Goal: Contribute content: Add original content to the website for others to see

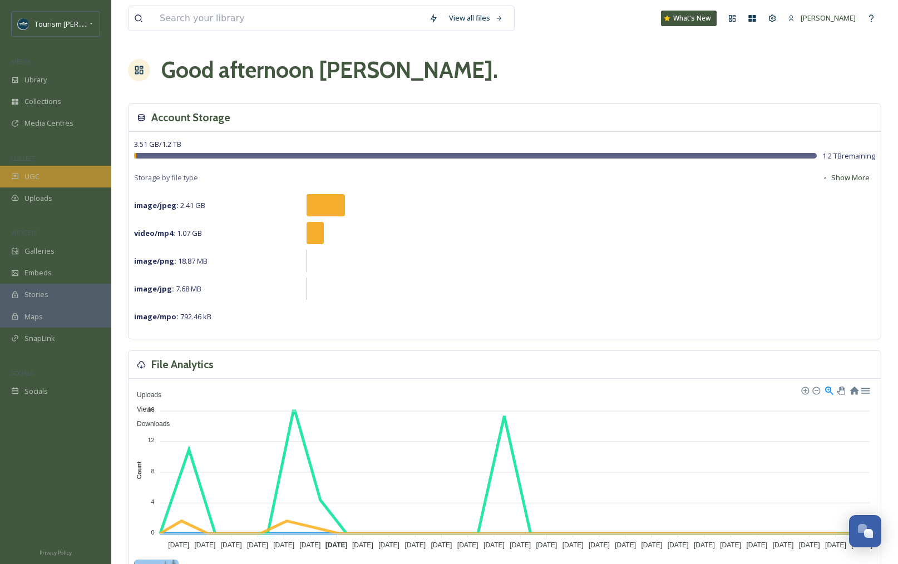
click at [40, 176] on div "UGC" at bounding box center [55, 177] width 111 height 22
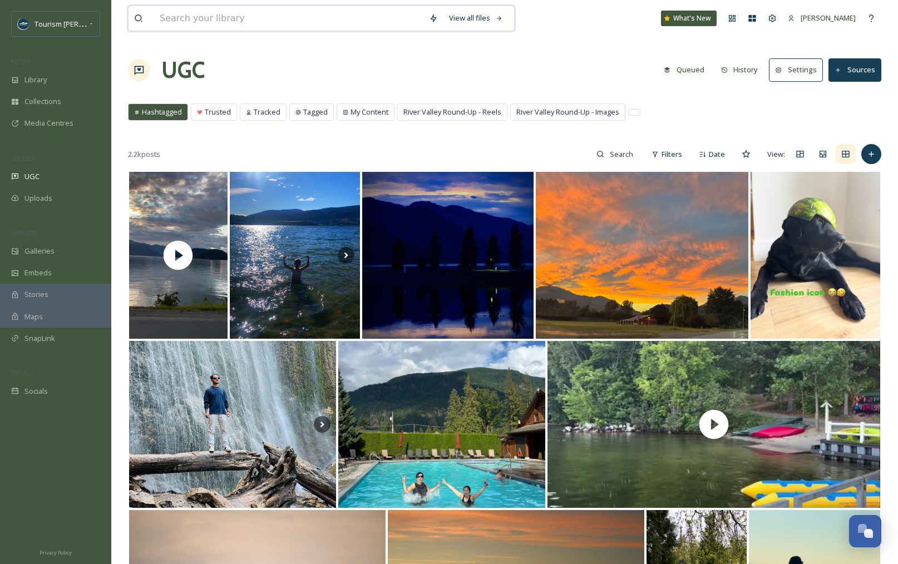
click at [322, 22] on input at bounding box center [288, 18] width 269 height 24
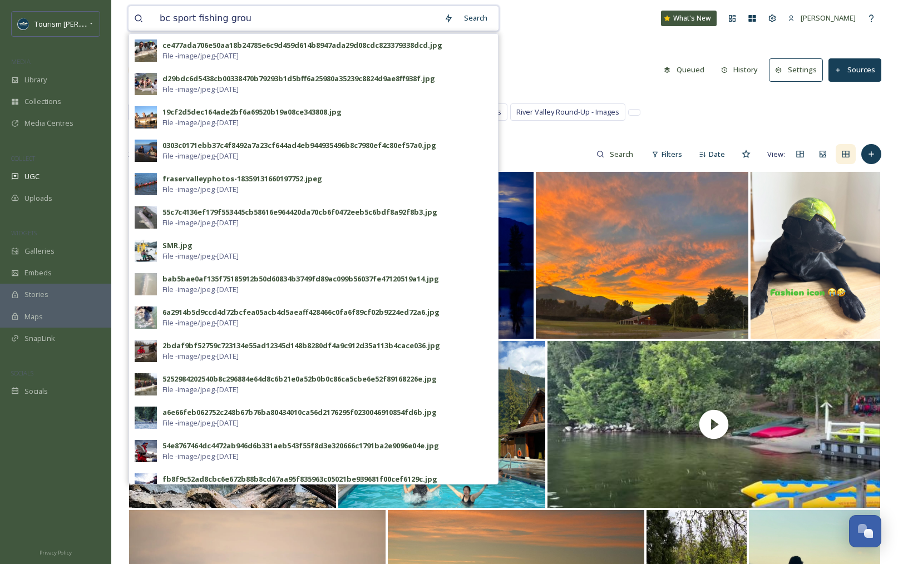
type input "bc sport fishing group"
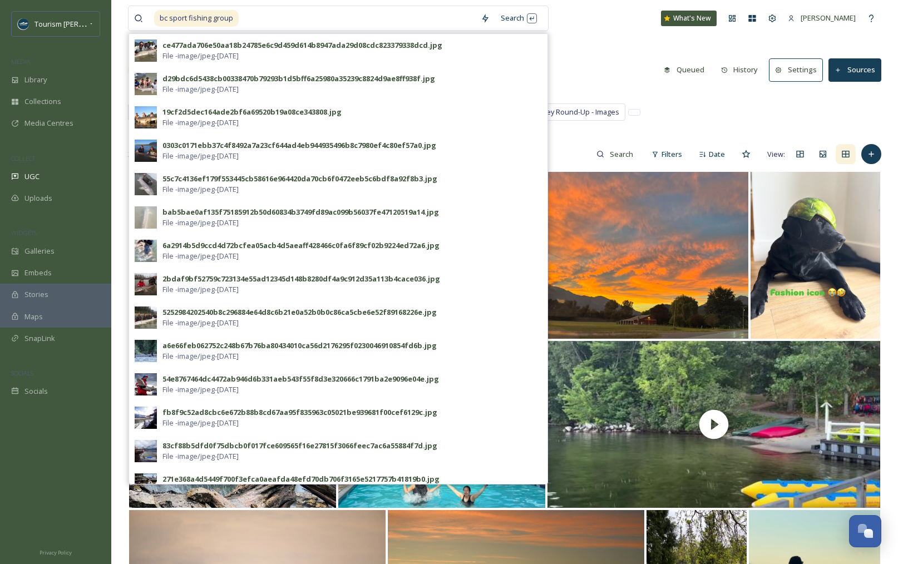
click at [694, 105] on div "Hashtagged Trusted Tracked Tagged My Content River Valley Round-Up - Reels Rive…" at bounding box center [505, 115] width 754 height 23
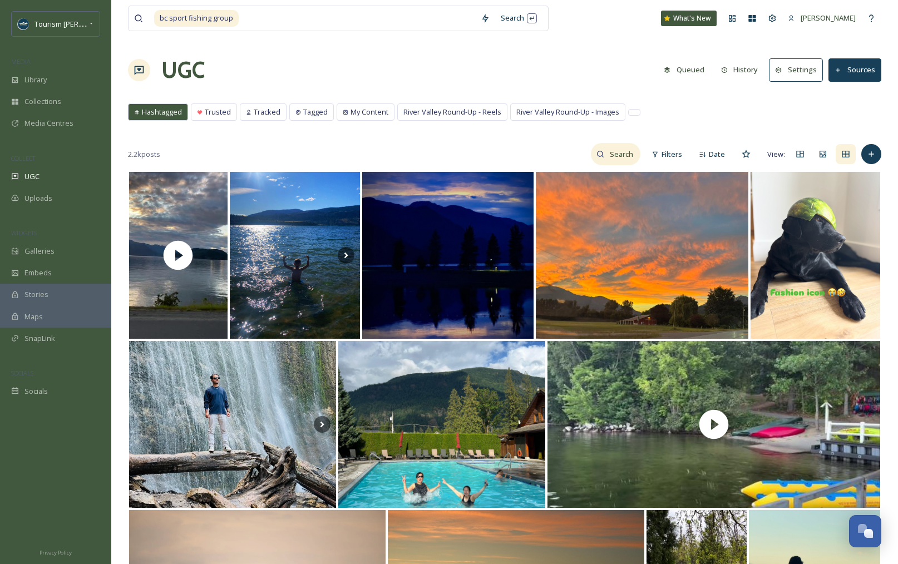
click at [626, 153] on input at bounding box center [622, 154] width 36 height 22
click at [578, 156] on input at bounding box center [598, 154] width 83 height 22
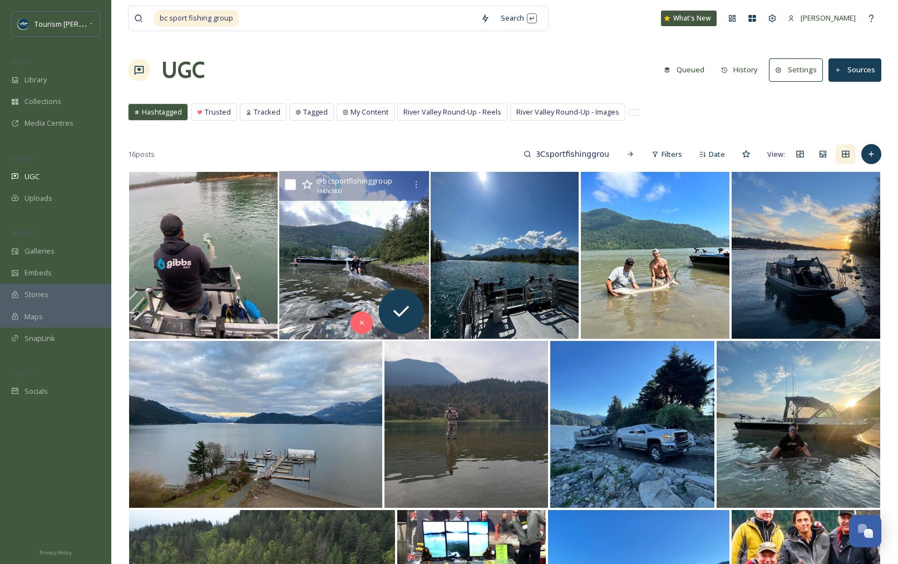
click at [353, 269] on img at bounding box center [354, 255] width 150 height 169
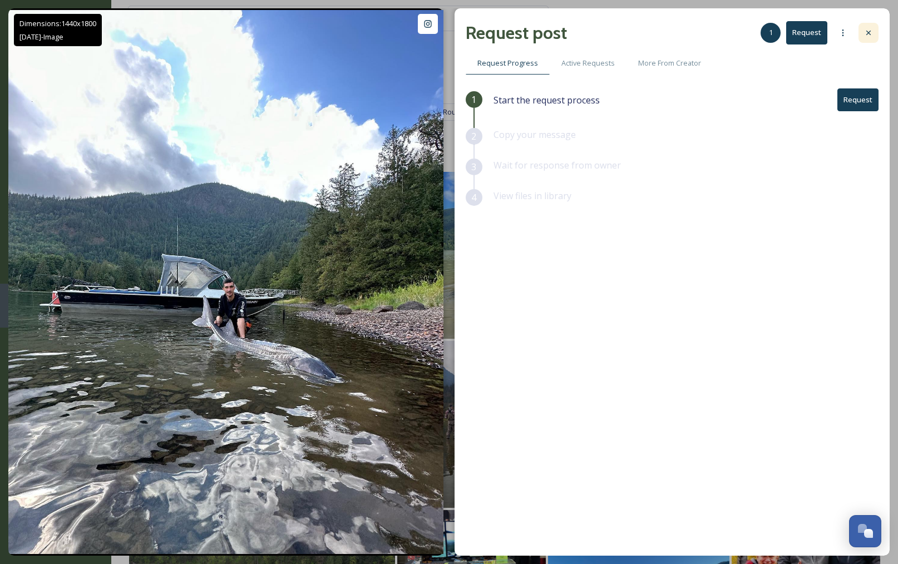
click at [865, 31] on icon at bounding box center [868, 32] width 9 height 9
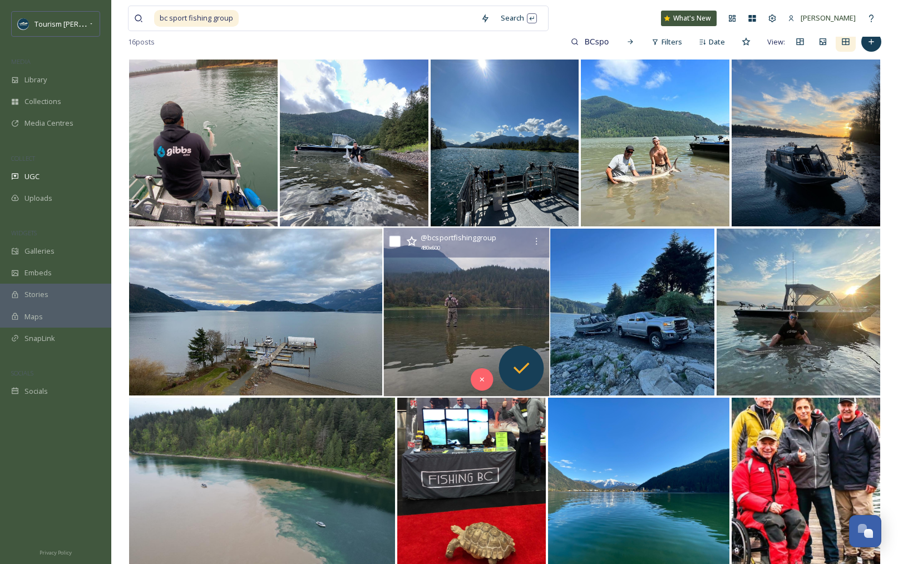
scroll to position [120, 0]
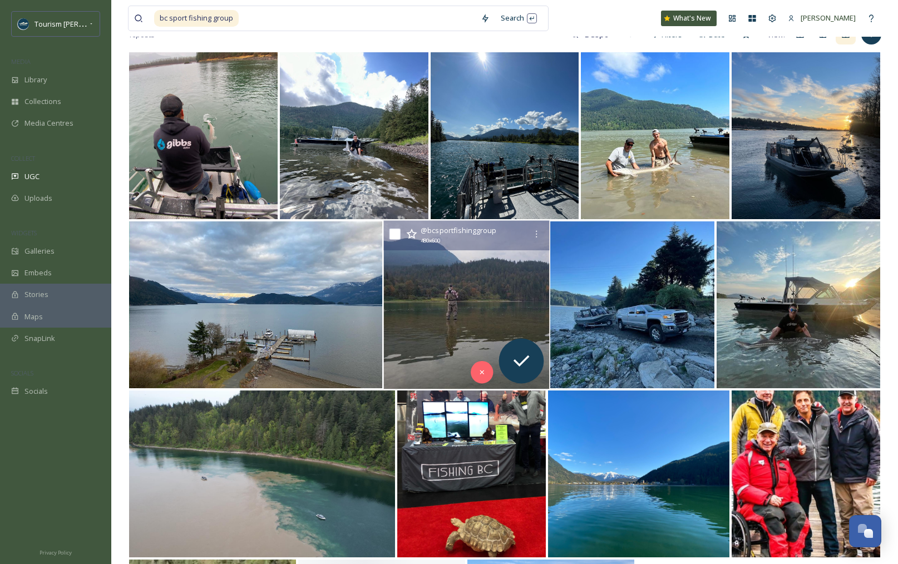
click at [479, 329] on img at bounding box center [465, 305] width 165 height 169
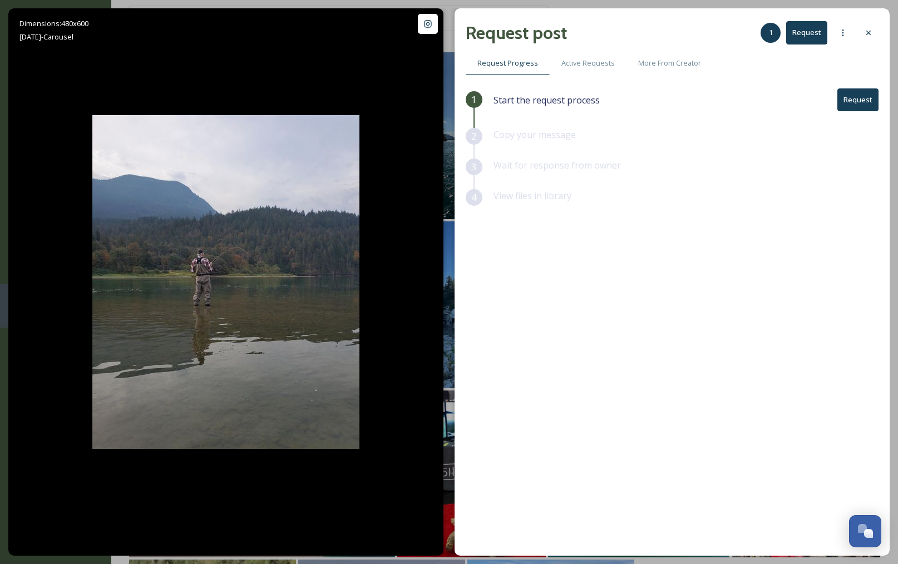
click at [870, 28] on icon at bounding box center [868, 32] width 9 height 9
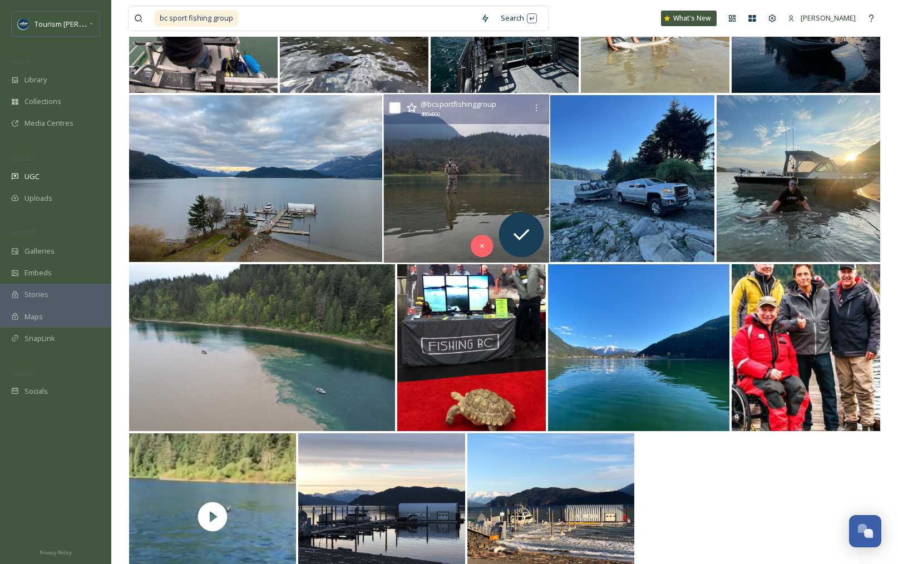
scroll to position [297, 0]
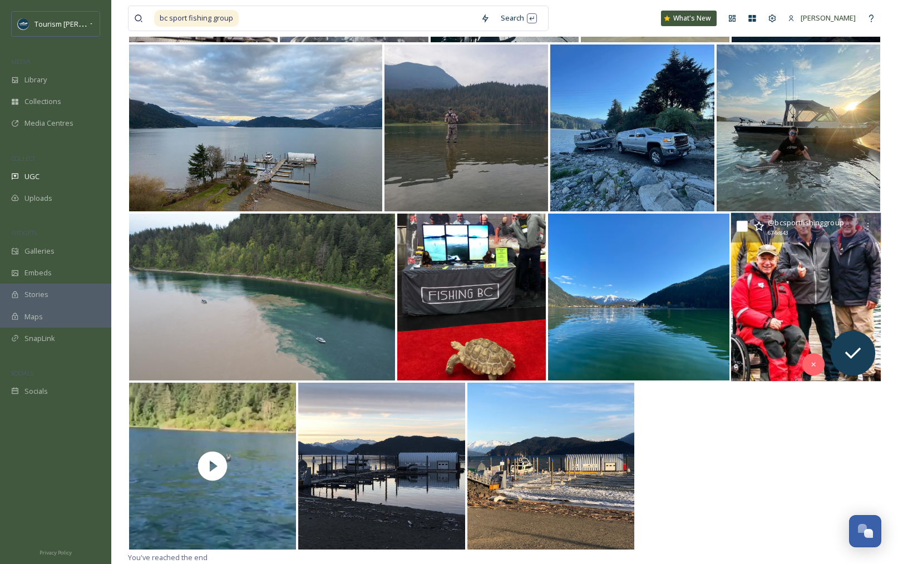
click at [828, 258] on img at bounding box center [806, 297] width 150 height 169
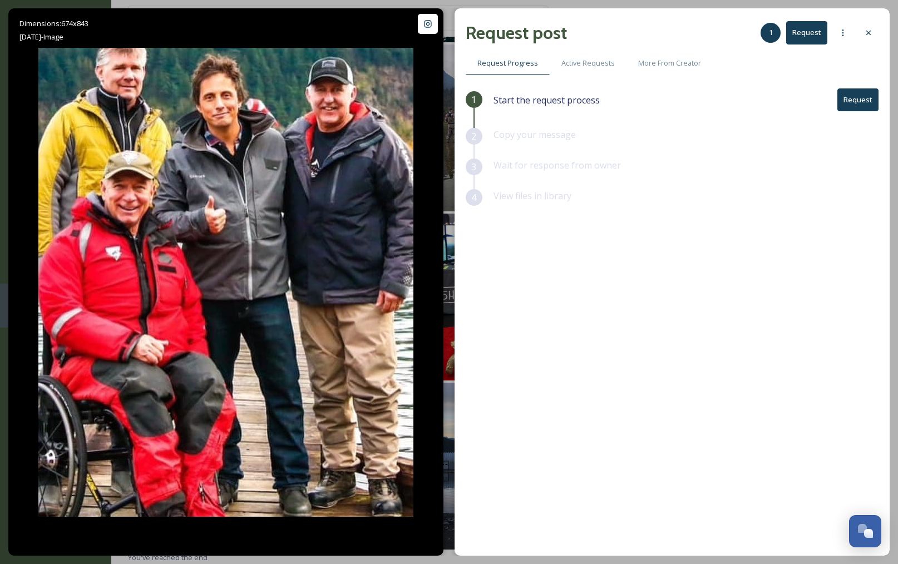
click at [869, 31] on icon at bounding box center [868, 32] width 9 height 9
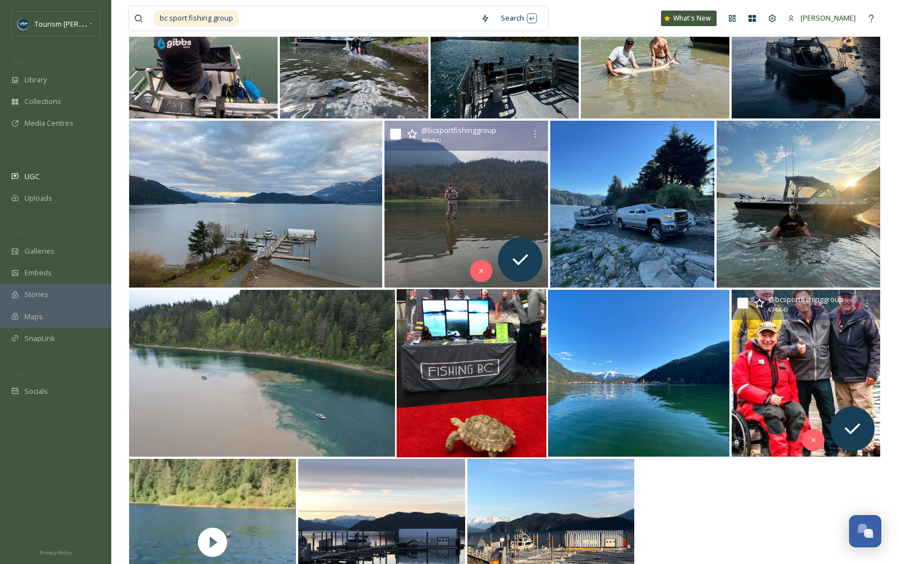
scroll to position [232, 0]
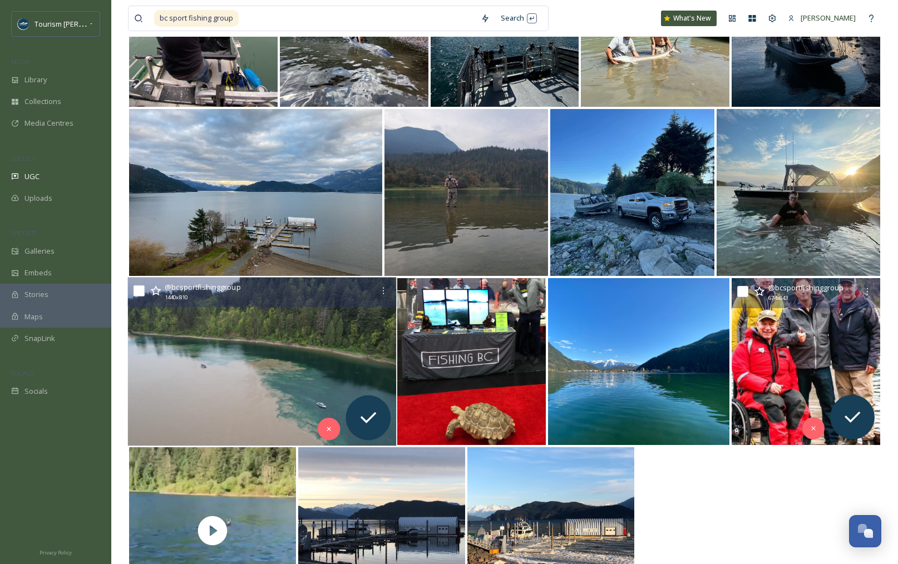
click at [224, 399] on img at bounding box center [262, 362] width 269 height 169
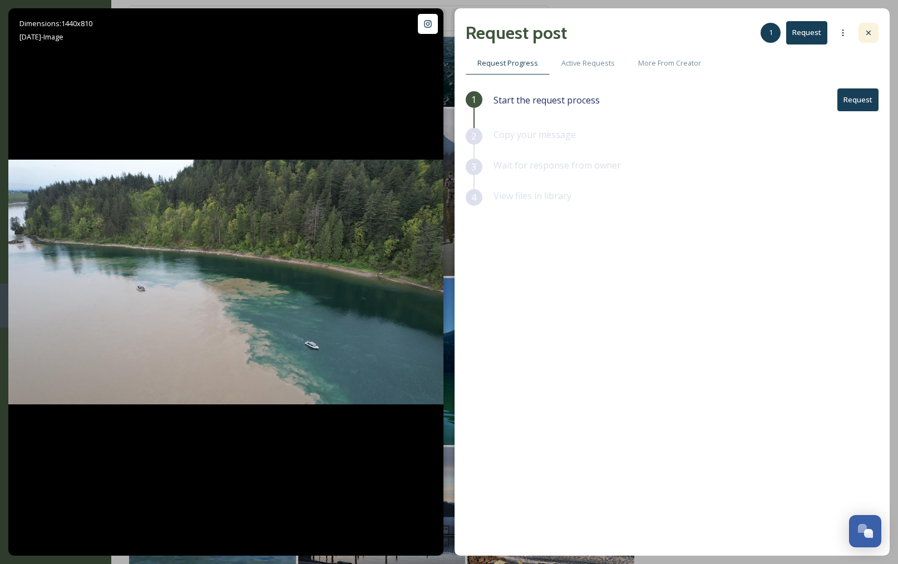
click at [873, 33] on div at bounding box center [869, 33] width 20 height 20
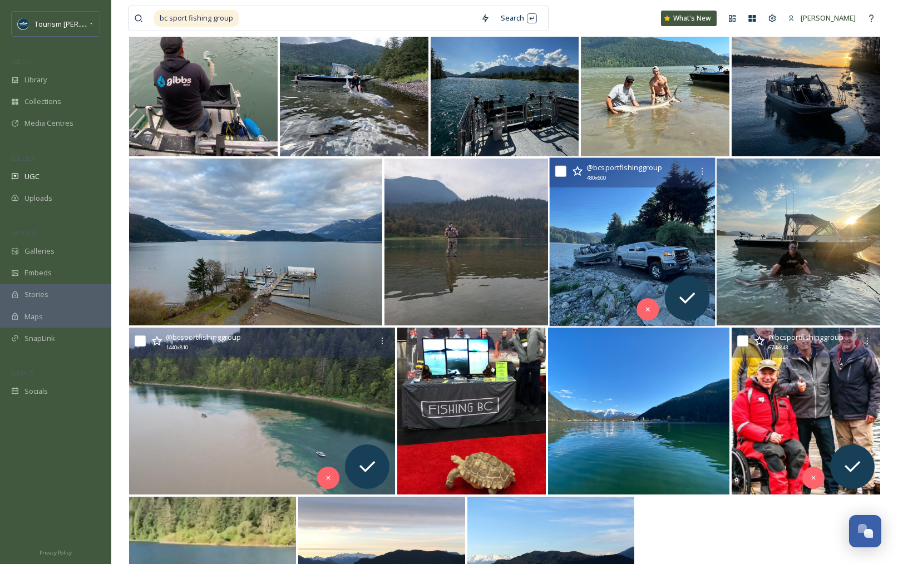
scroll to position [181, 0]
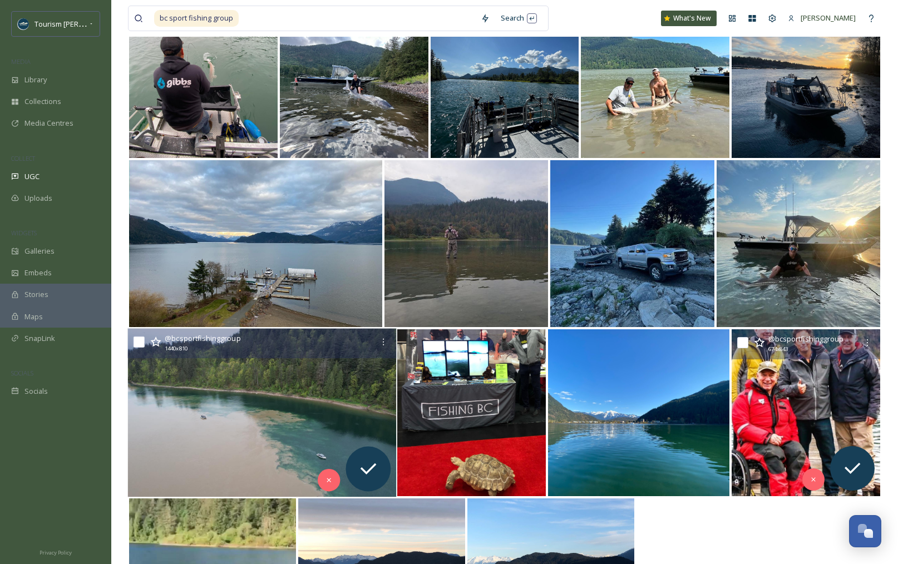
click at [252, 372] on img at bounding box center [262, 413] width 269 height 169
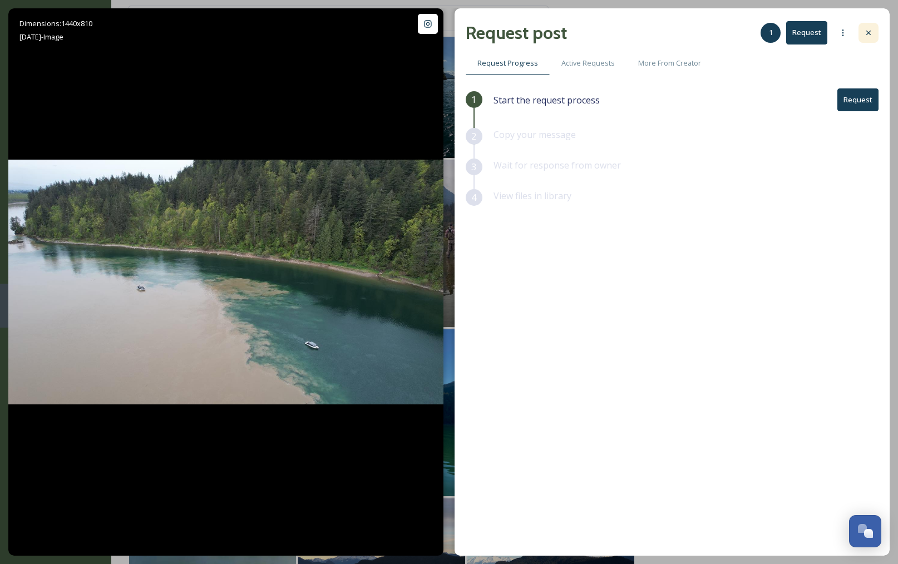
click at [864, 32] on div at bounding box center [869, 33] width 20 height 20
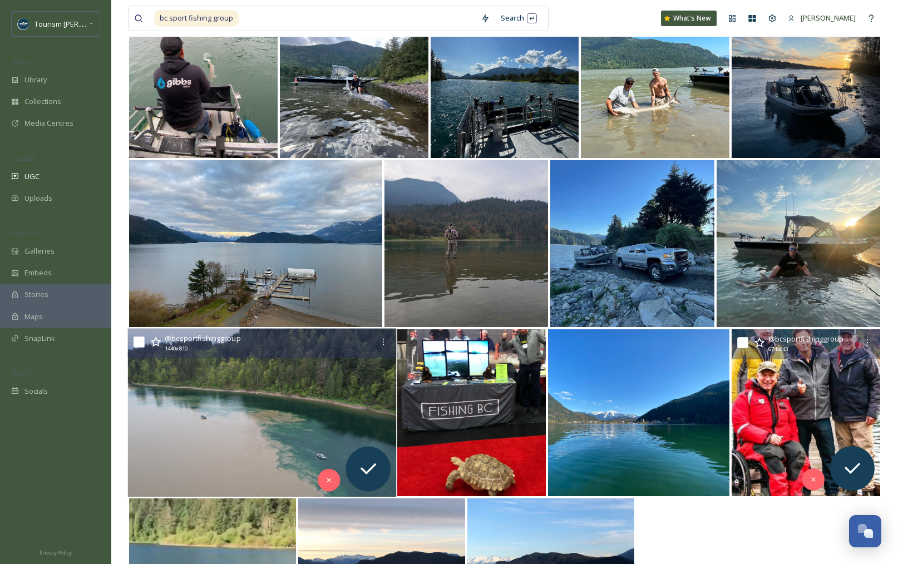
click at [258, 375] on img at bounding box center [262, 413] width 269 height 169
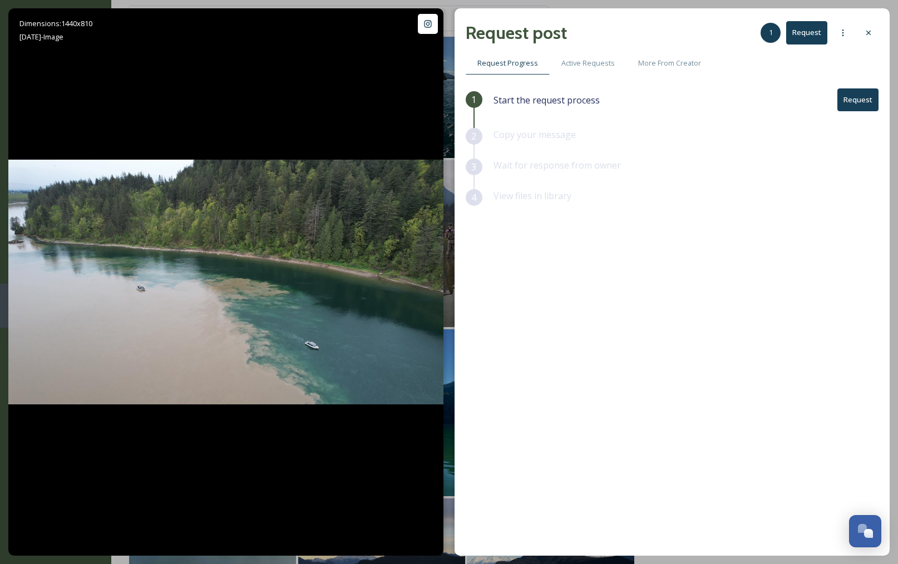
click at [871, 30] on icon at bounding box center [868, 32] width 9 height 9
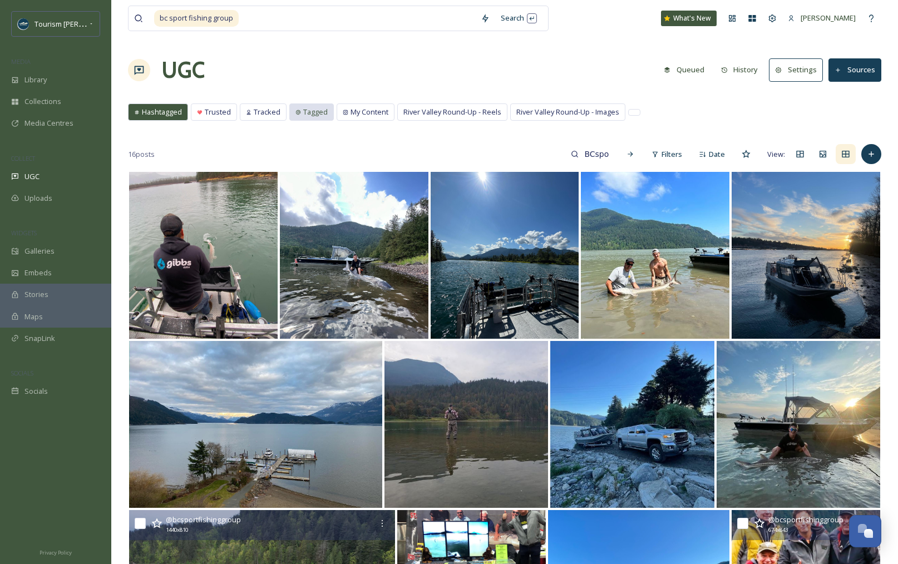
click at [308, 114] on span "Tagged" at bounding box center [315, 112] width 24 height 11
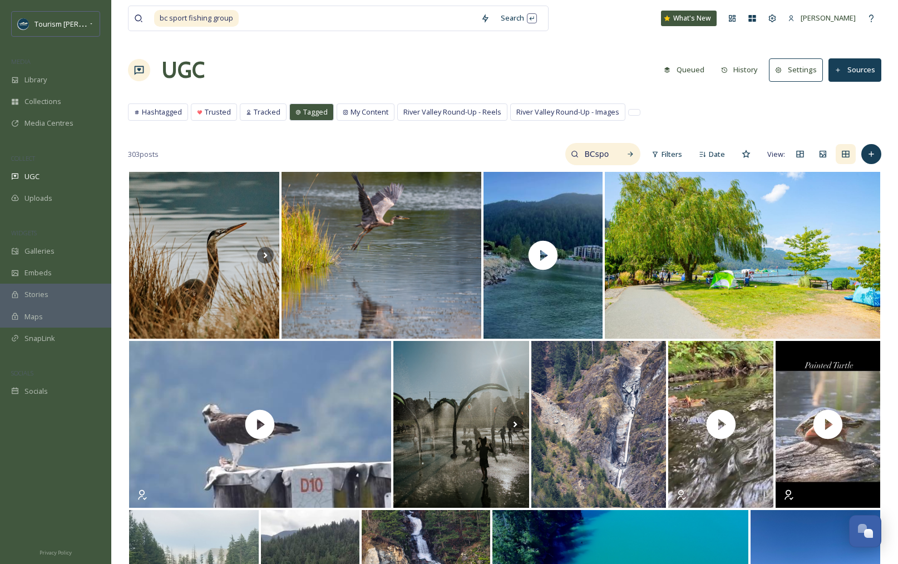
click at [606, 157] on input "BCsportfishinggroup" at bounding box center [597, 154] width 36 height 22
click at [605, 154] on input "BCsportfishinggroup" at bounding box center [573, 154] width 83 height 22
click at [604, 154] on input "BCsportfishinggroup" at bounding box center [573, 154] width 83 height 22
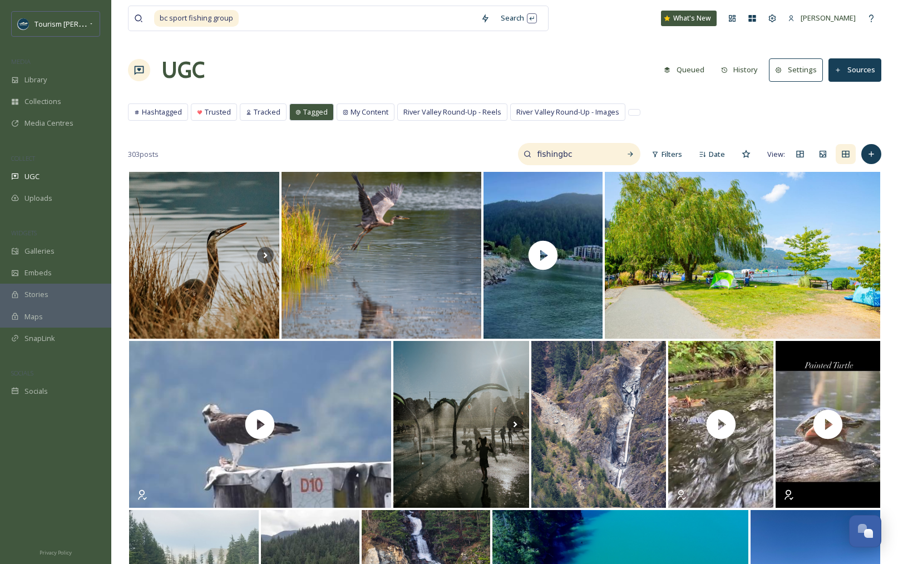
type input "fishingbc"
click at [361, 110] on span "My Content" at bounding box center [370, 112] width 38 height 11
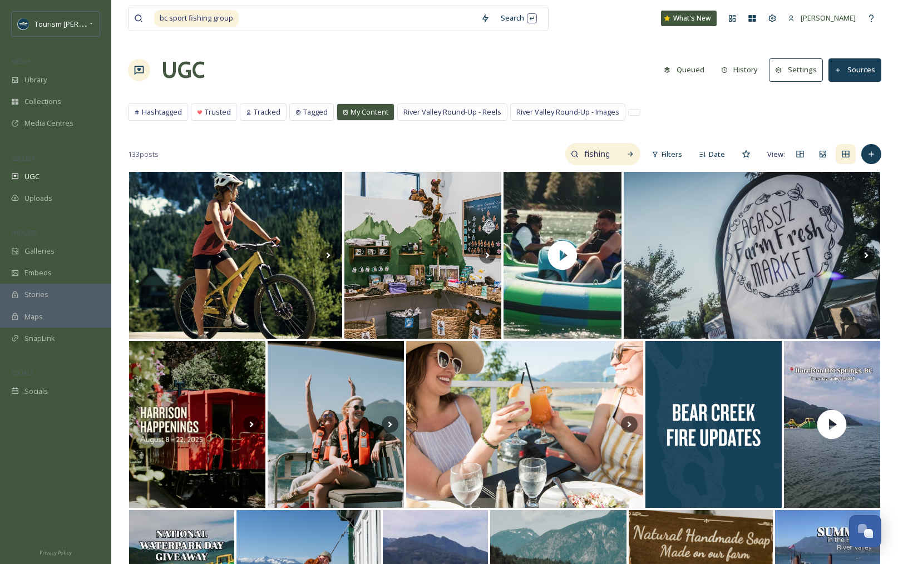
click at [598, 155] on input "fishingbc" at bounding box center [597, 154] width 36 height 22
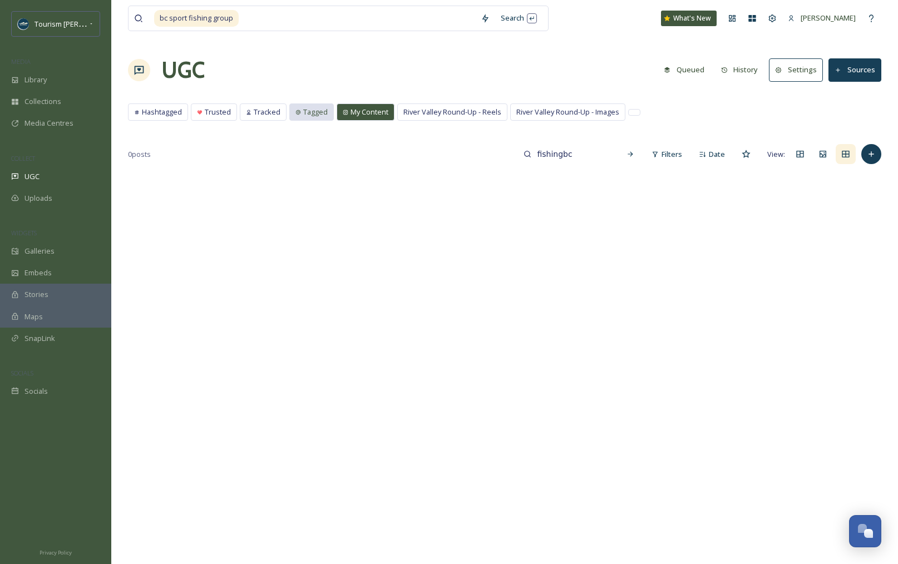
click at [305, 110] on span "Tagged" at bounding box center [315, 112] width 24 height 11
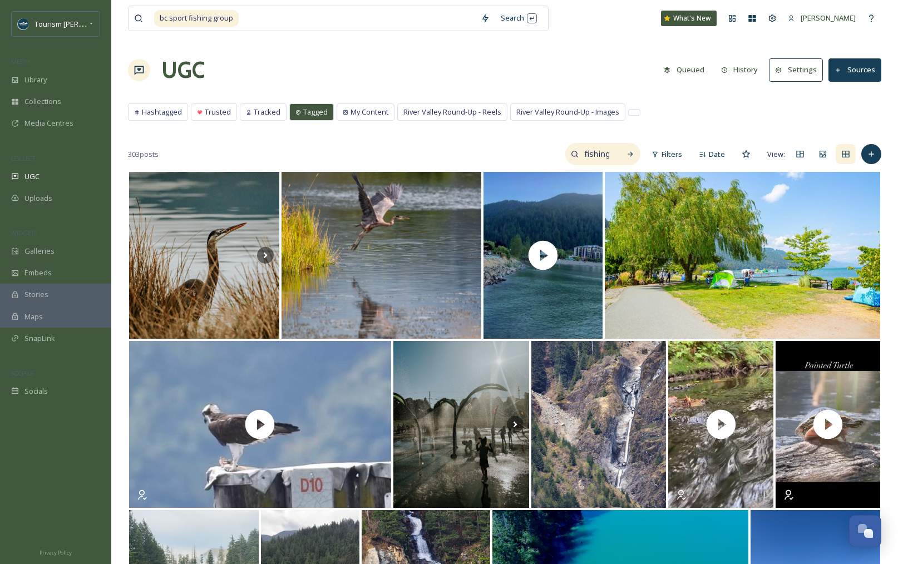
click at [599, 158] on input "fishingbc" at bounding box center [597, 154] width 36 height 22
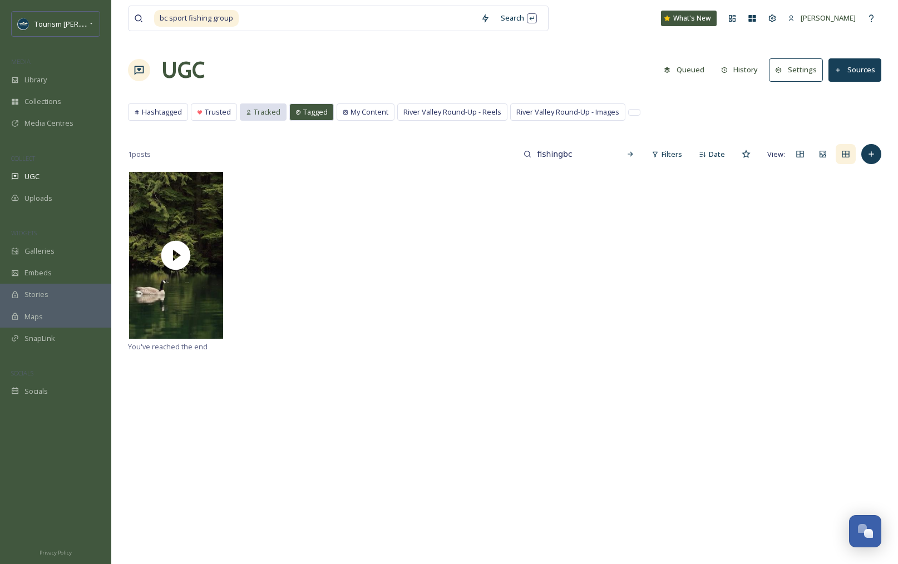
click at [268, 114] on span "Tracked" at bounding box center [267, 112] width 27 height 11
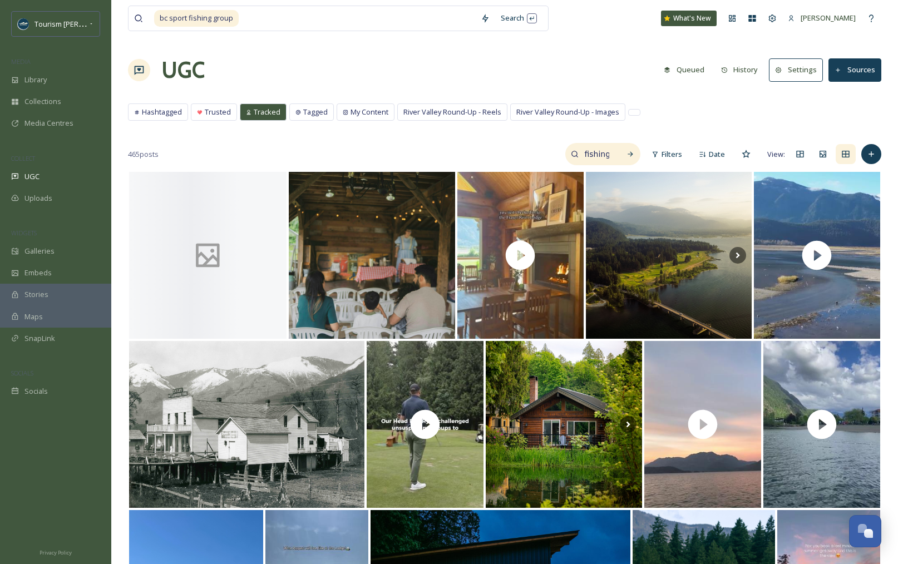
click at [601, 155] on input "fishingbc" at bounding box center [597, 154] width 36 height 22
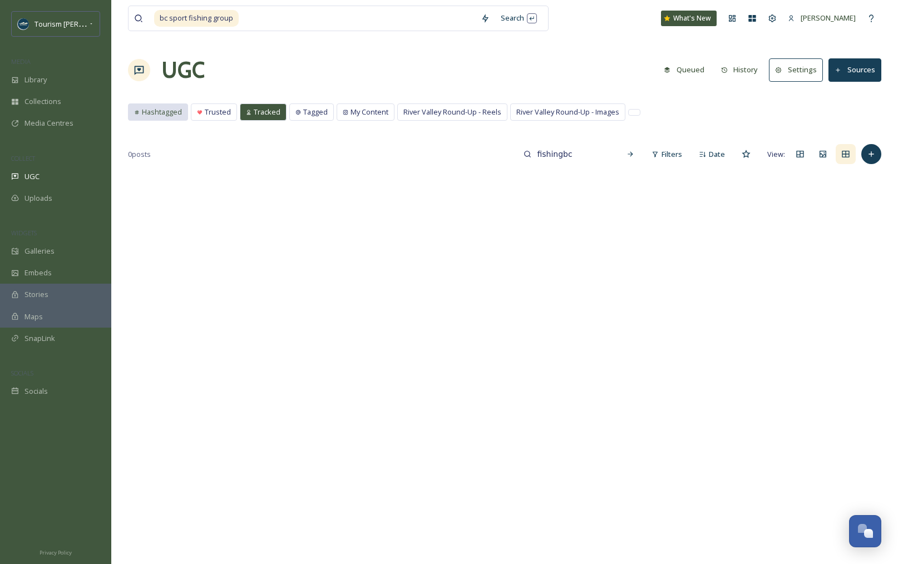
click at [177, 111] on span "Hashtagged" at bounding box center [162, 112] width 40 height 11
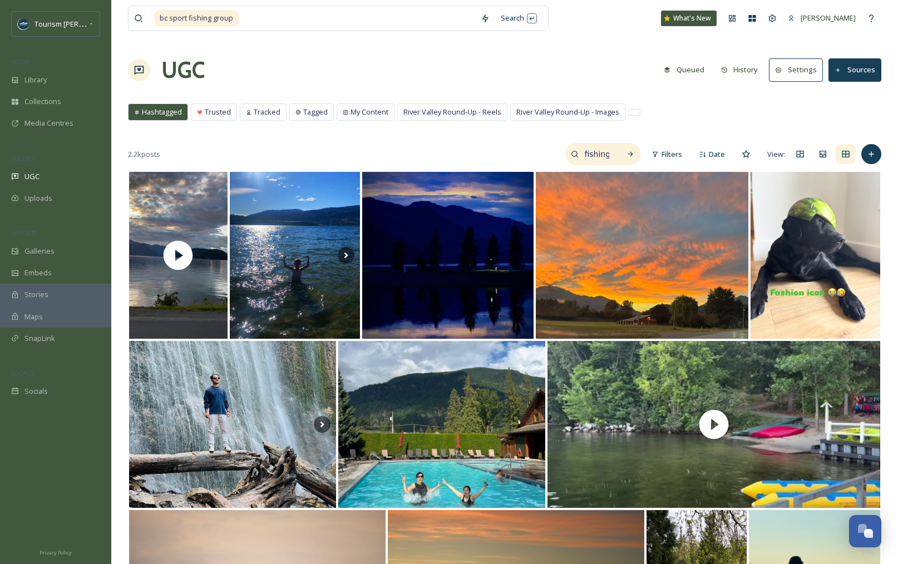
click at [605, 152] on input "fishingbc" at bounding box center [597, 154] width 36 height 22
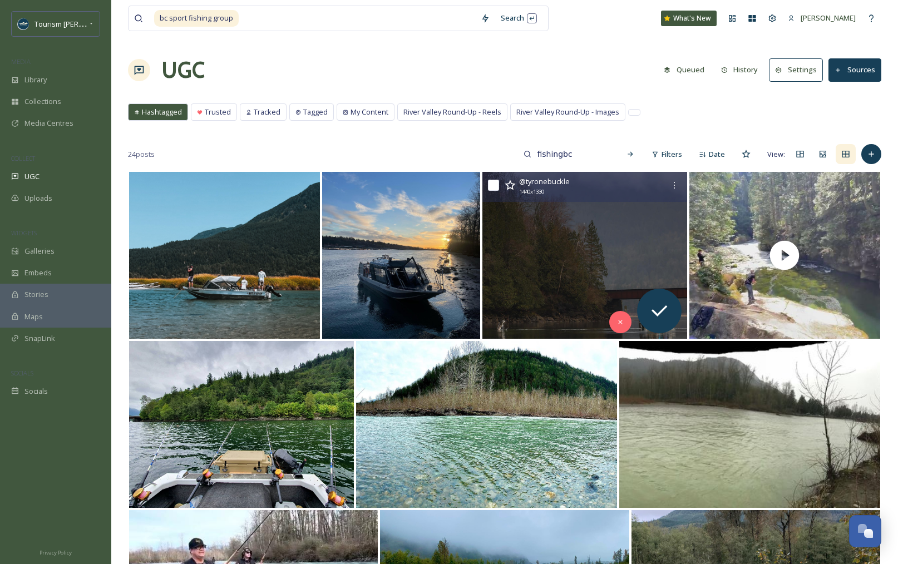
scroll to position [1, 0]
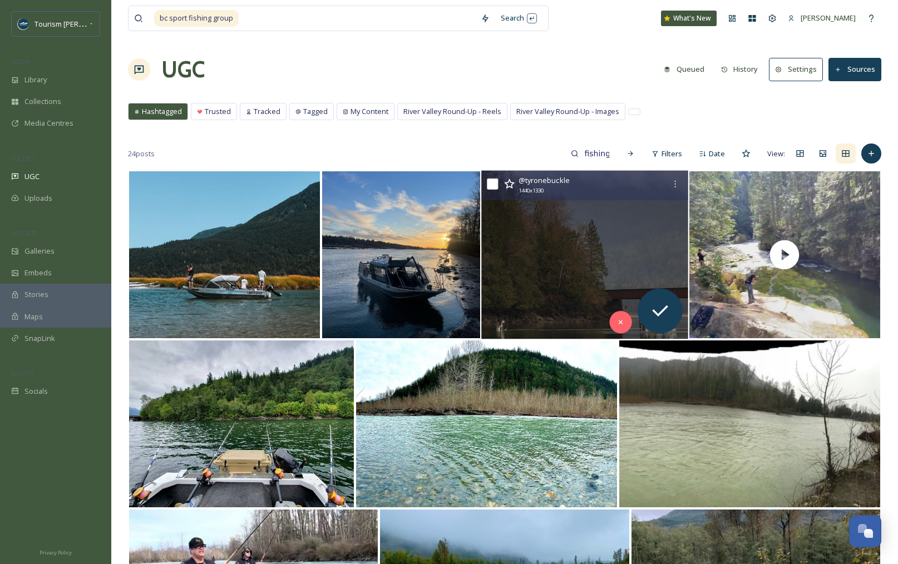
click at [589, 296] on img at bounding box center [584, 255] width 207 height 169
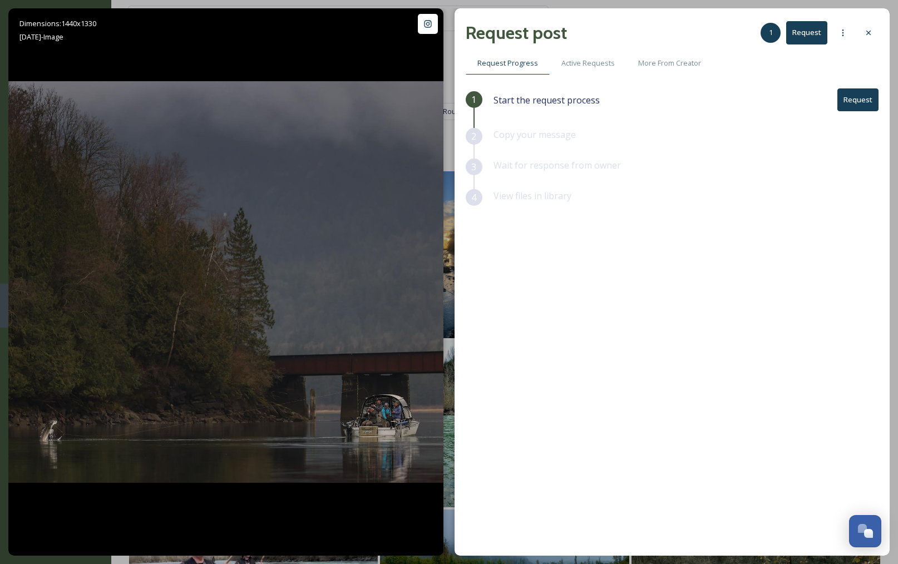
click at [869, 32] on icon at bounding box center [869, 33] width 4 height 4
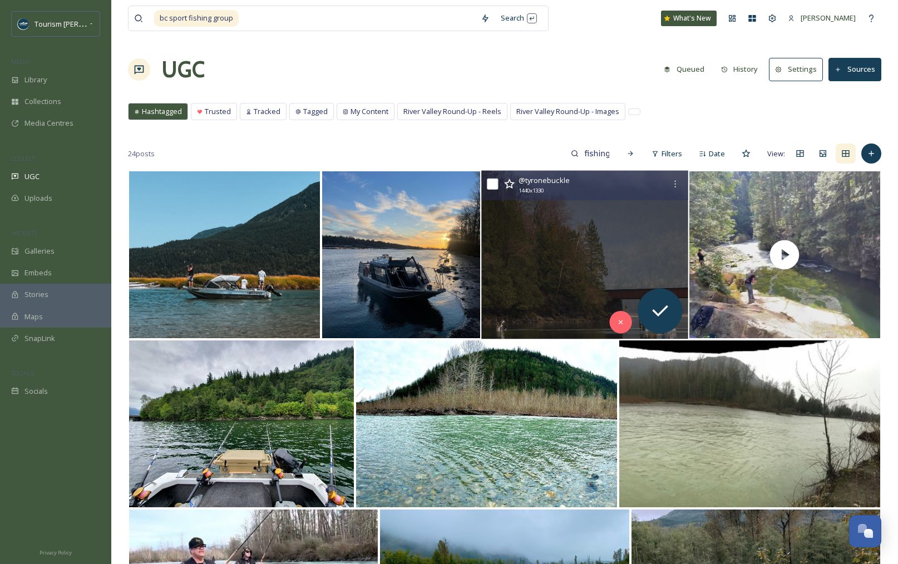
click at [555, 241] on img at bounding box center [584, 255] width 207 height 169
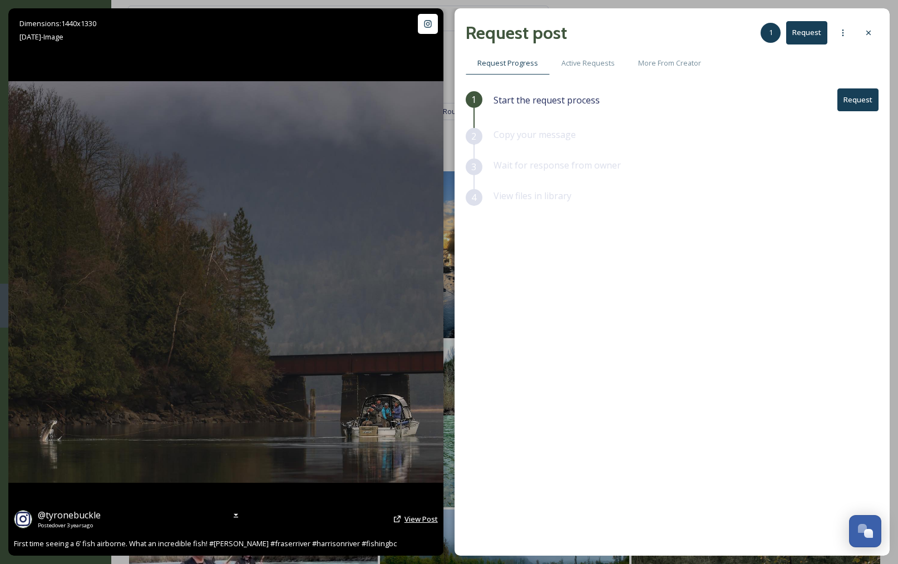
click at [409, 516] on span "View Post" at bounding box center [421, 519] width 33 height 10
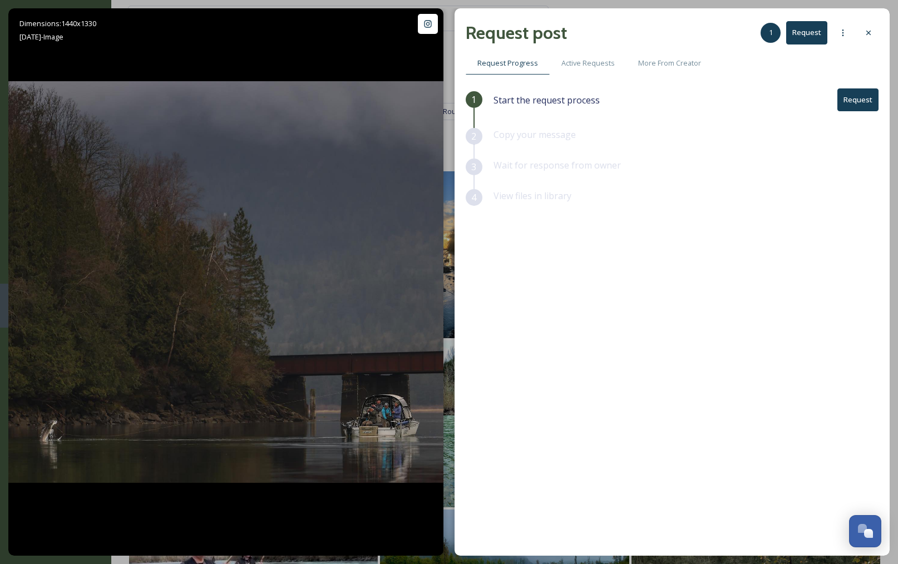
click at [868, 29] on icon at bounding box center [868, 32] width 9 height 9
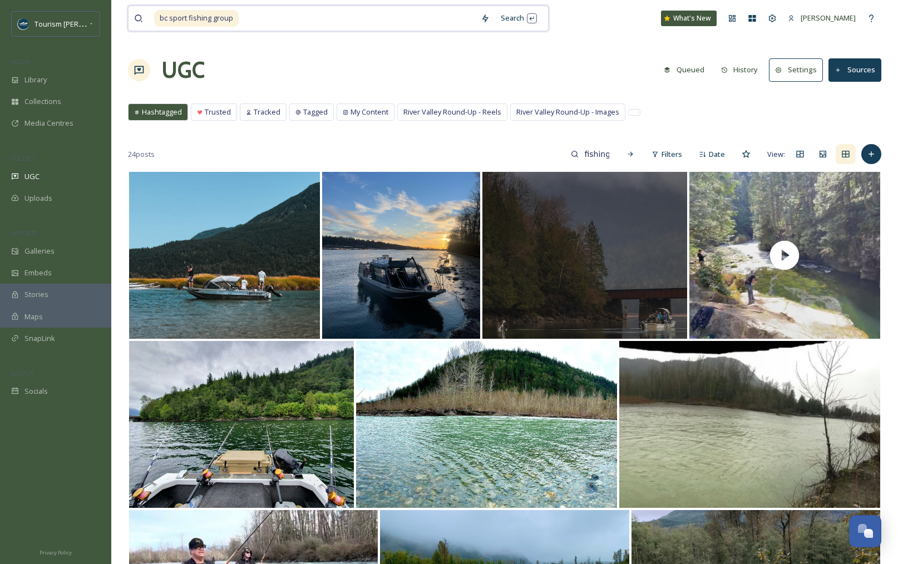
drag, startPoint x: 237, startPoint y: 14, endPoint x: 141, endPoint y: 18, distance: 95.3
click at [141, 18] on div "bc sport fishing group" at bounding box center [304, 18] width 341 height 24
type input "bc sport fishing gr"
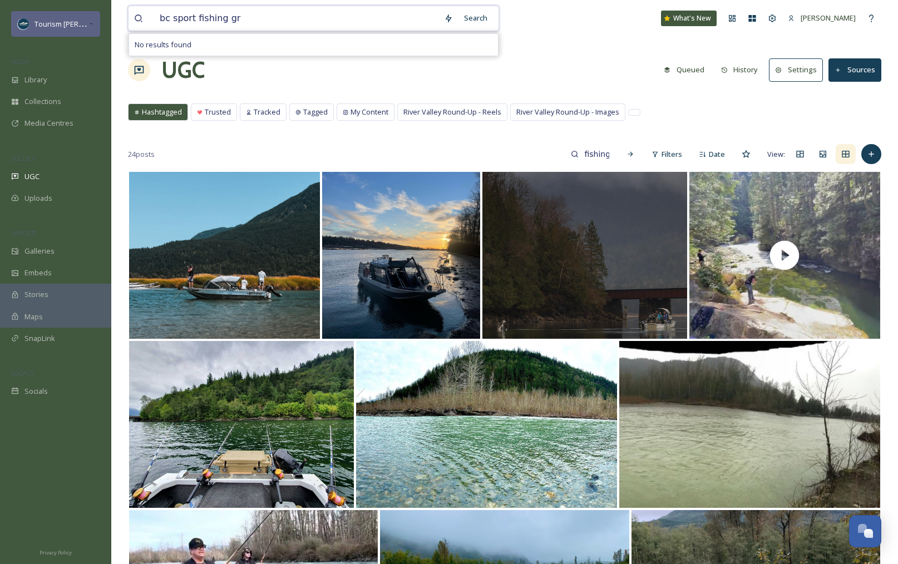
drag, startPoint x: 261, startPoint y: 13, endPoint x: 92, endPoint y: 16, distance: 169.2
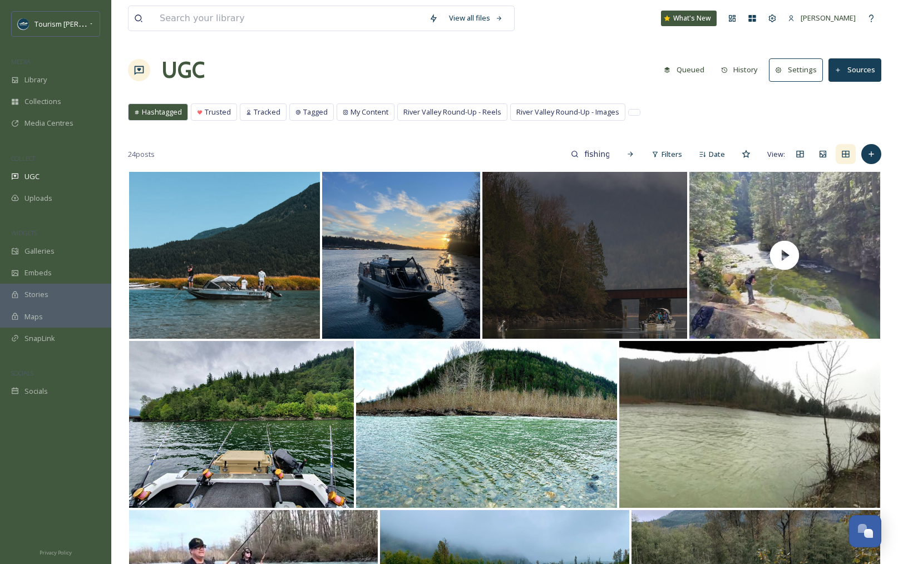
drag, startPoint x: 621, startPoint y: 68, endPoint x: 606, endPoint y: 103, distance: 37.6
click at [621, 69] on div "UGC Queued History Settings Sources" at bounding box center [505, 69] width 754 height 33
click at [600, 154] on input "fishingbc" at bounding box center [597, 154] width 36 height 22
click at [623, 153] on div "Search" at bounding box center [631, 154] width 20 height 20
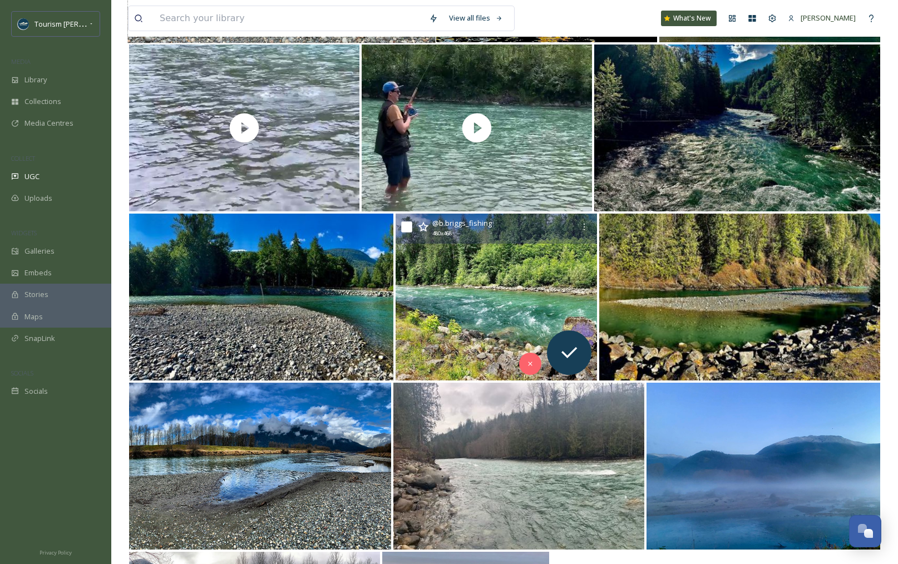
scroll to position [973, 0]
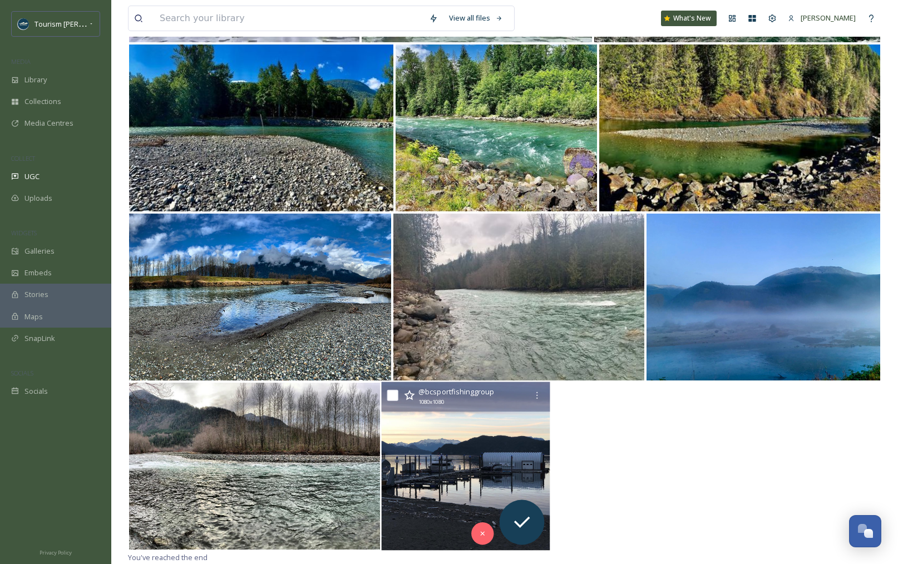
click at [514, 447] on img at bounding box center [466, 466] width 169 height 169
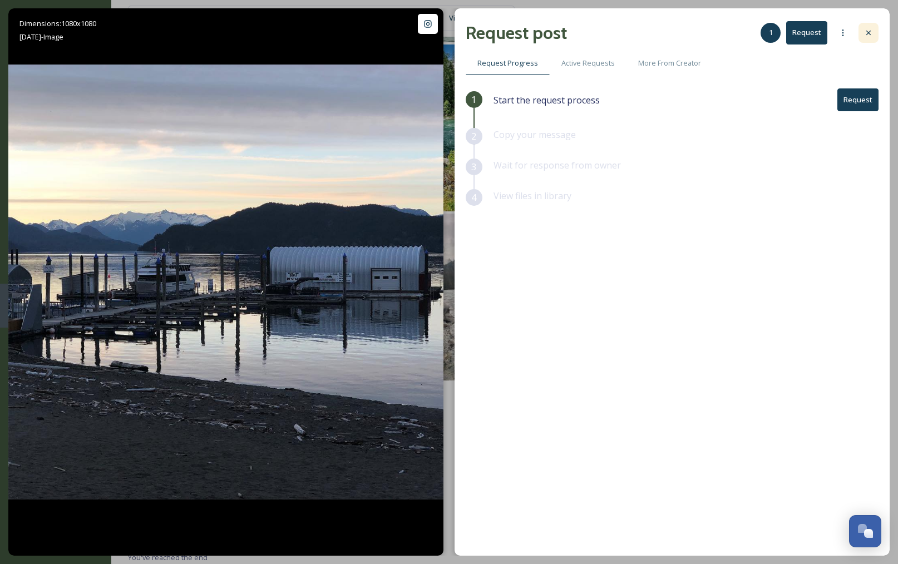
click at [864, 27] on div at bounding box center [869, 33] width 20 height 20
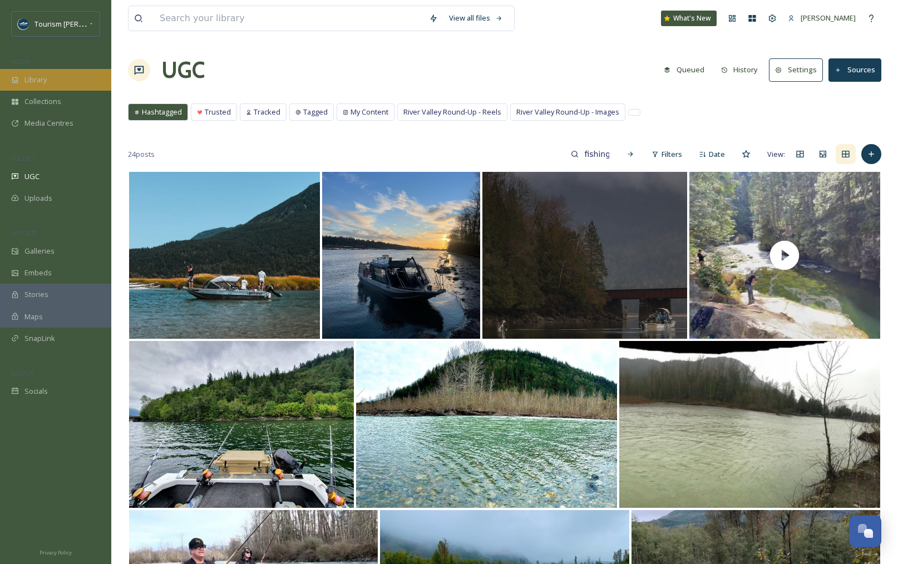
click at [19, 77] on div "Library" at bounding box center [55, 80] width 111 height 22
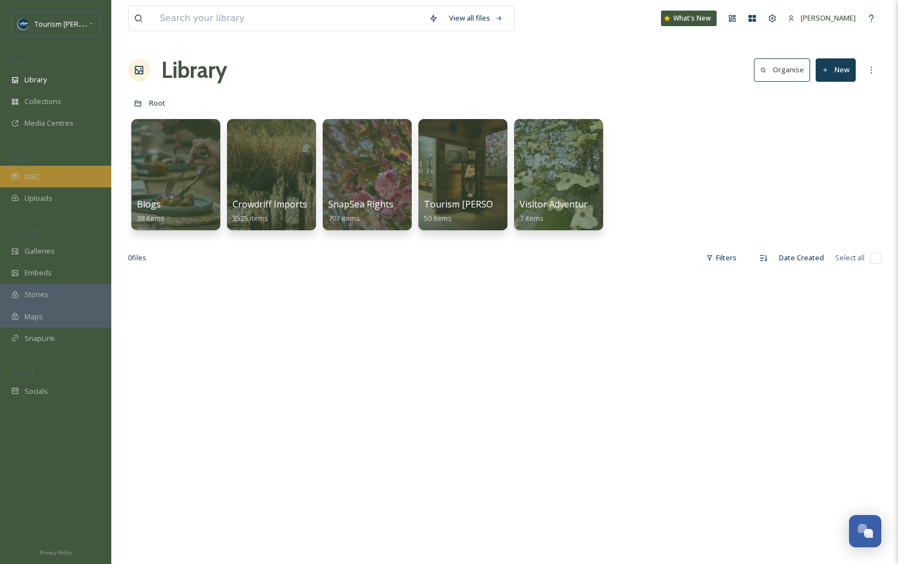
click at [43, 171] on div "UGC" at bounding box center [55, 177] width 111 height 22
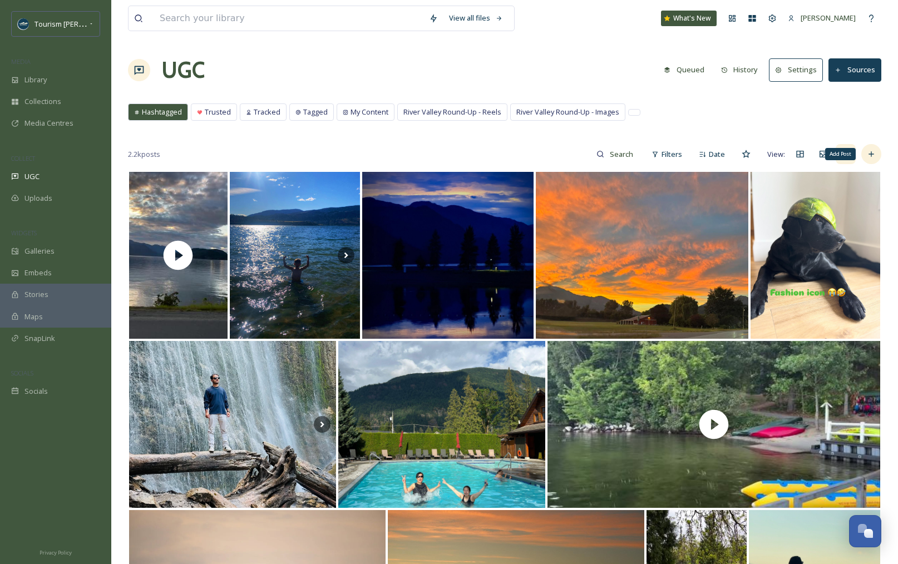
click at [873, 155] on icon at bounding box center [871, 154] width 9 height 9
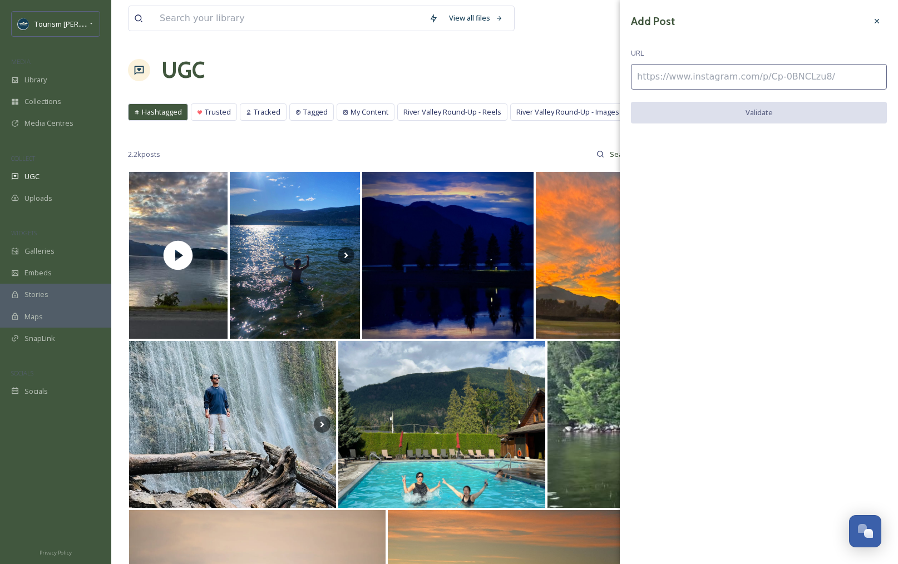
click at [691, 80] on input at bounding box center [759, 77] width 256 height 26
paste input "https://www.instagram.com/p/BeYV_0jFgPl/"
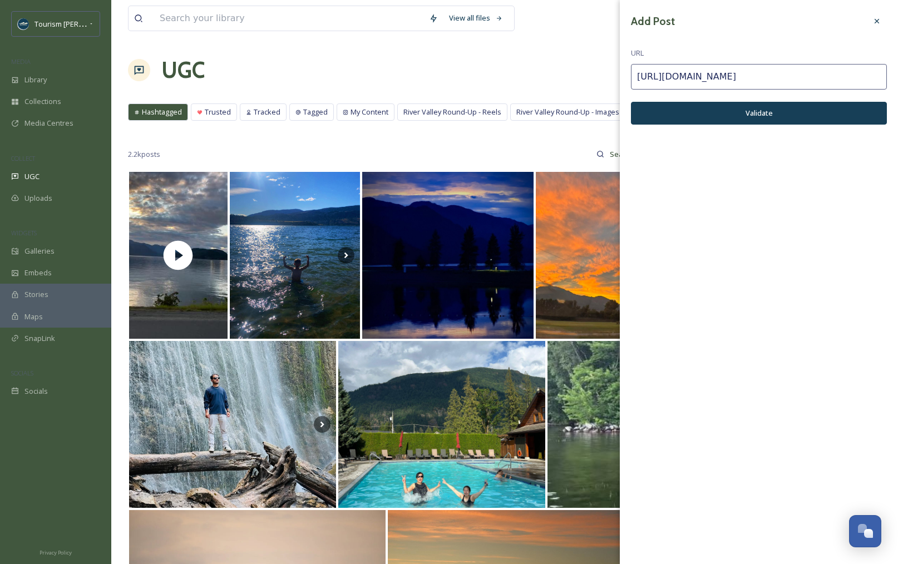
drag, startPoint x: 819, startPoint y: 78, endPoint x: 803, endPoint y: 75, distance: 16.4
click at [803, 75] on input "https://www.instagram.com/p/BeYV_0jFgPl/" at bounding box center [759, 77] width 256 height 26
click at [825, 76] on input "https://www.instagram.com/p/BeYV_0jFgPl/" at bounding box center [759, 77] width 256 height 26
type input "https://www.instagram.com/p/BeYV_0jFgPl/"
drag, startPoint x: 768, startPoint y: 109, endPoint x: 779, endPoint y: 110, distance: 11.2
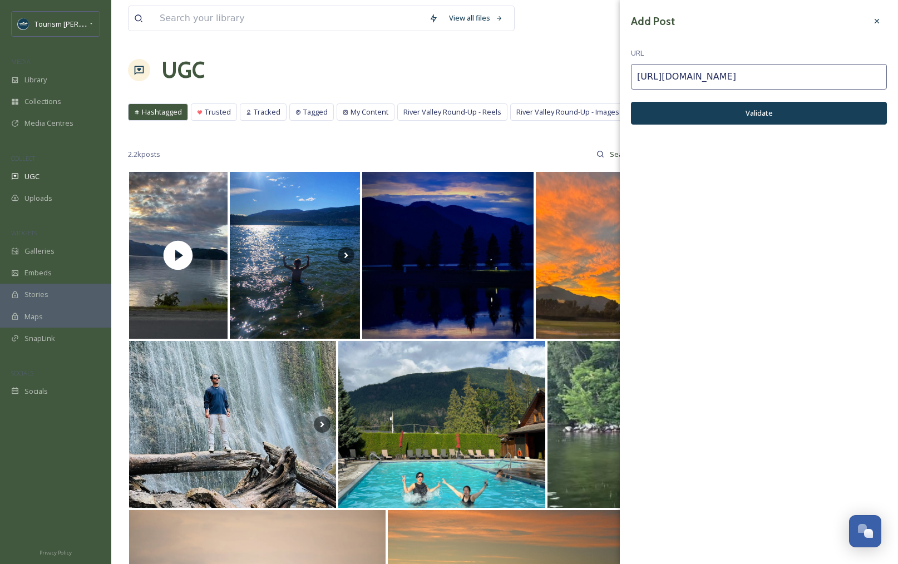
click at [768, 109] on button "Validate" at bounding box center [759, 113] width 256 height 23
click at [749, 112] on button "Add Post" at bounding box center [759, 113] width 256 height 23
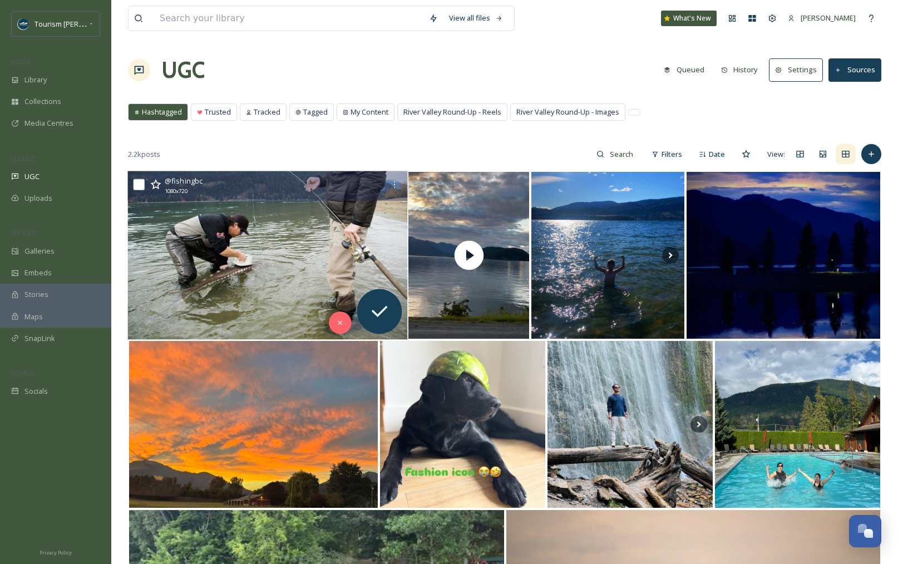
click at [303, 259] on img at bounding box center [268, 255] width 280 height 169
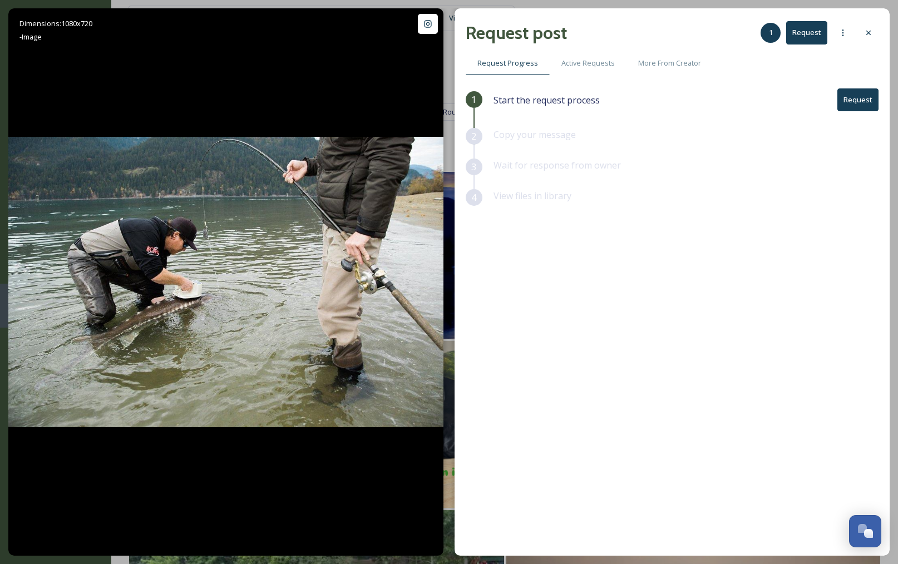
drag, startPoint x: 866, startPoint y: 28, endPoint x: 861, endPoint y: 38, distance: 11.2
click at [865, 28] on icon at bounding box center [868, 32] width 9 height 9
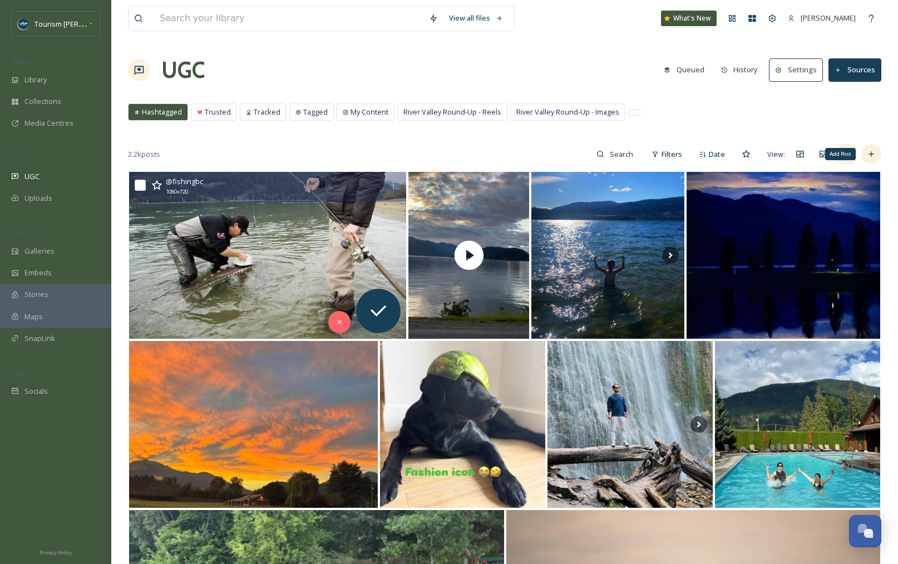
click at [874, 153] on icon at bounding box center [871, 154] width 9 height 9
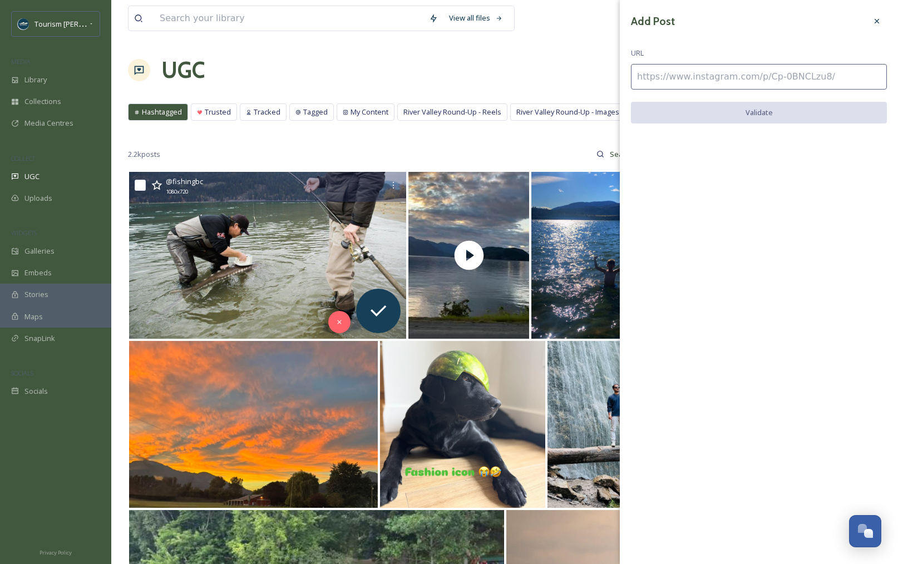
click at [685, 70] on input at bounding box center [759, 77] width 256 height 26
paste input "https://www.instagram.com/p/BeWiYcMl8ys/"
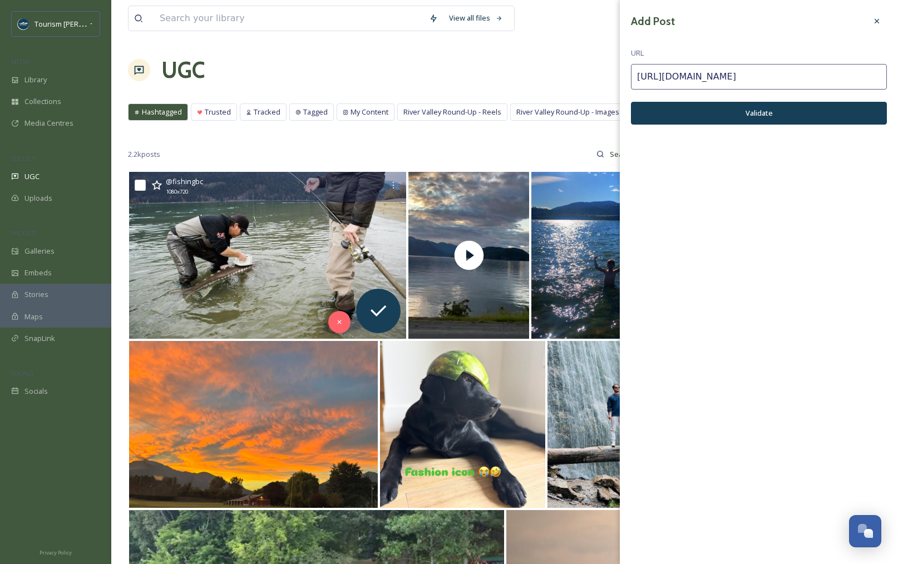
type input "https://www.instagram.com/p/BeWiYcMl8ys/"
click at [759, 114] on button "Validate" at bounding box center [759, 113] width 256 height 23
click at [729, 112] on button "Add Post" at bounding box center [759, 113] width 256 height 23
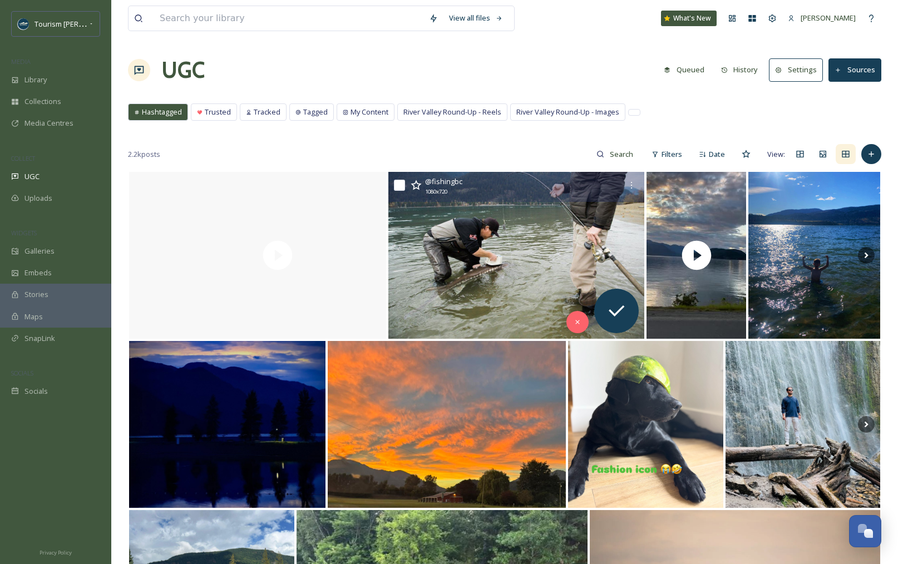
click at [586, 67] on div "UGC Queued History Settings Sources" at bounding box center [505, 69] width 754 height 33
click at [870, 154] on icon at bounding box center [871, 154] width 5 height 5
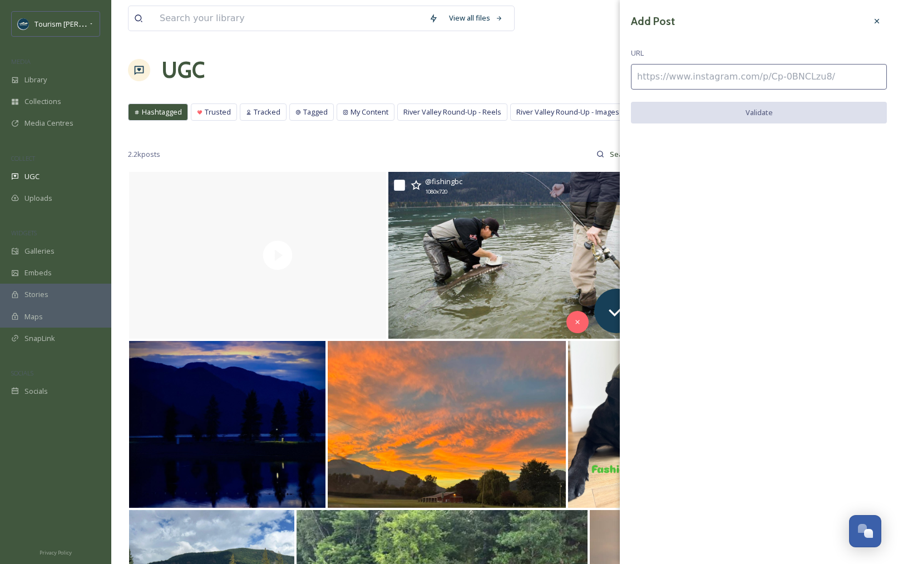
click at [681, 82] on input at bounding box center [759, 77] width 256 height 26
paste input "https://www.instagram.com/p/BcfqssYFETj/"
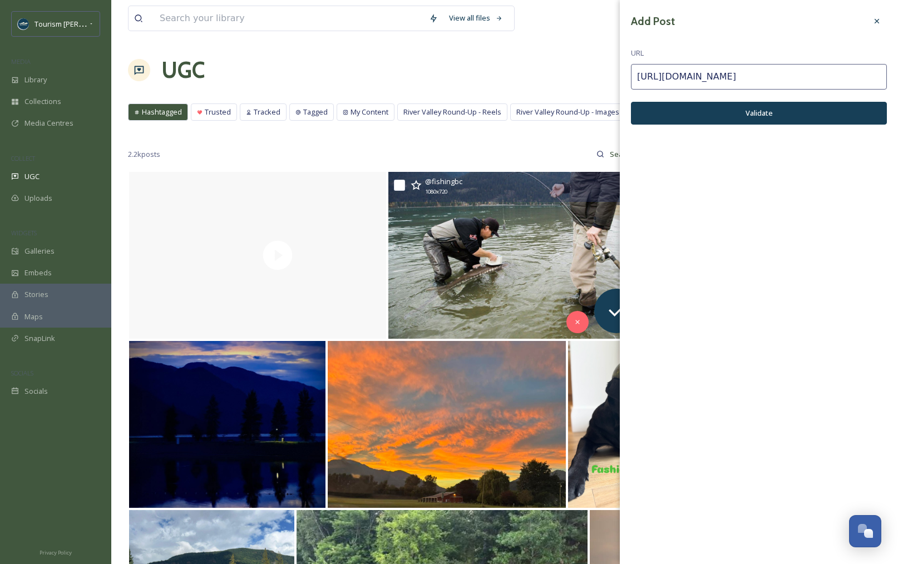
type input "https://www.instagram.com/p/BcfqssYFETj/"
click at [729, 113] on button "Validate" at bounding box center [759, 113] width 256 height 23
click at [726, 109] on button "Add Post" at bounding box center [759, 113] width 256 height 23
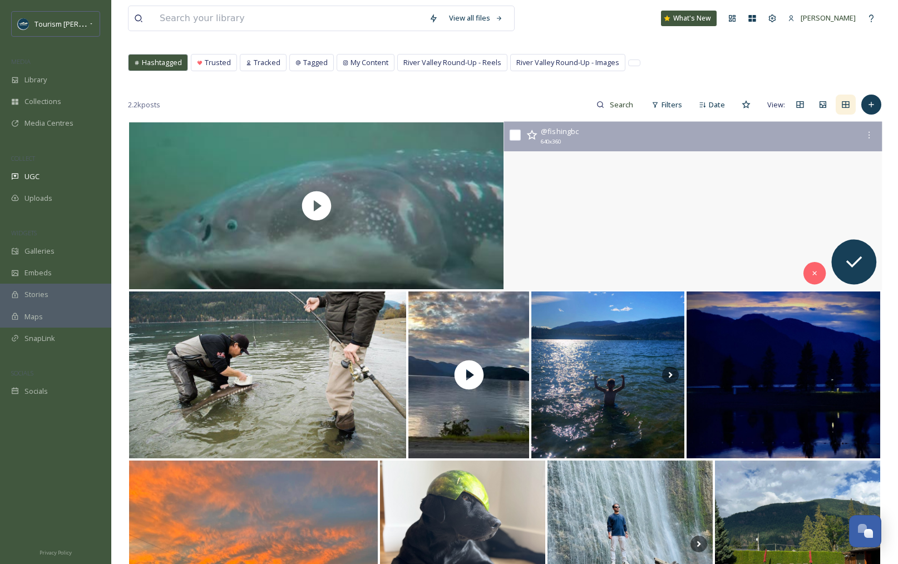
scroll to position [48, 0]
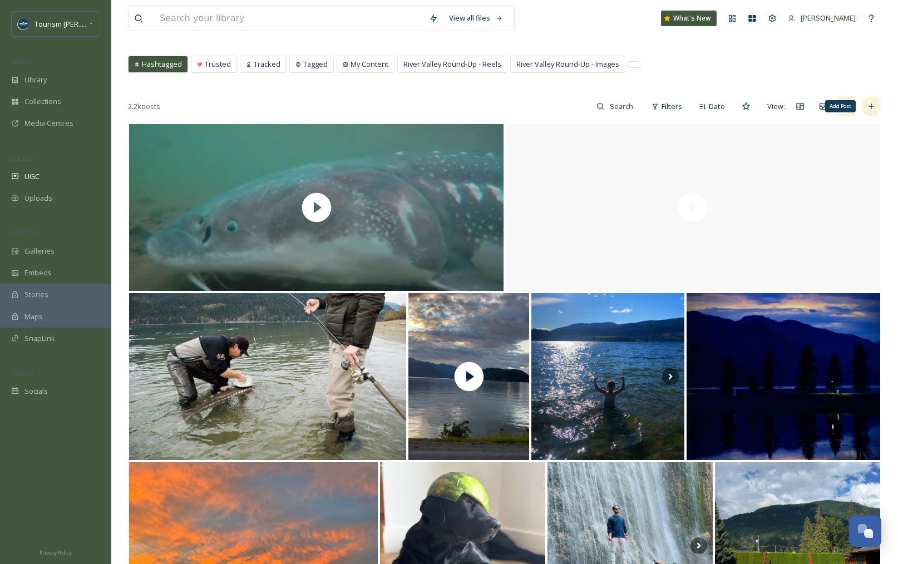
click at [874, 105] on icon at bounding box center [871, 106] width 9 height 9
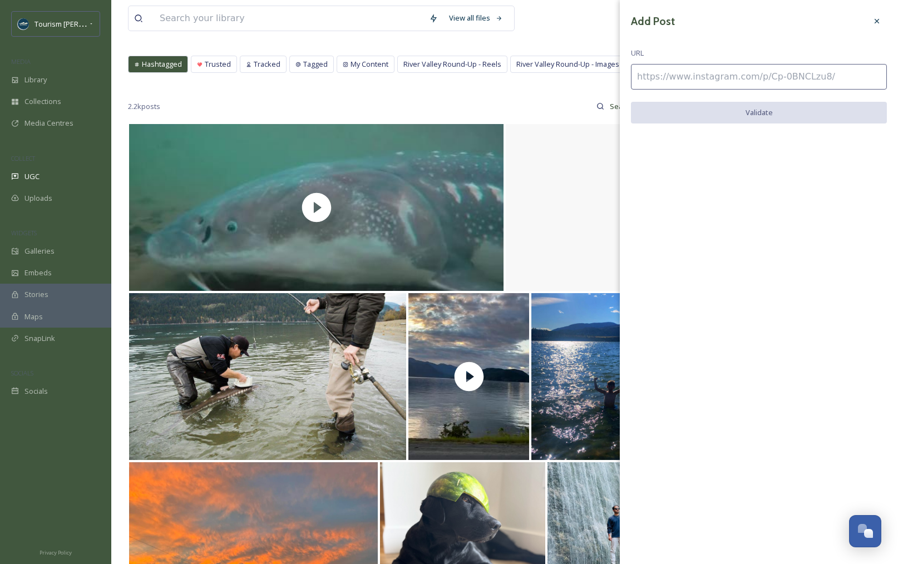
click at [714, 82] on input at bounding box center [759, 77] width 256 height 26
paste input "https://www.instagram.com/p/BecAdCElogw/"
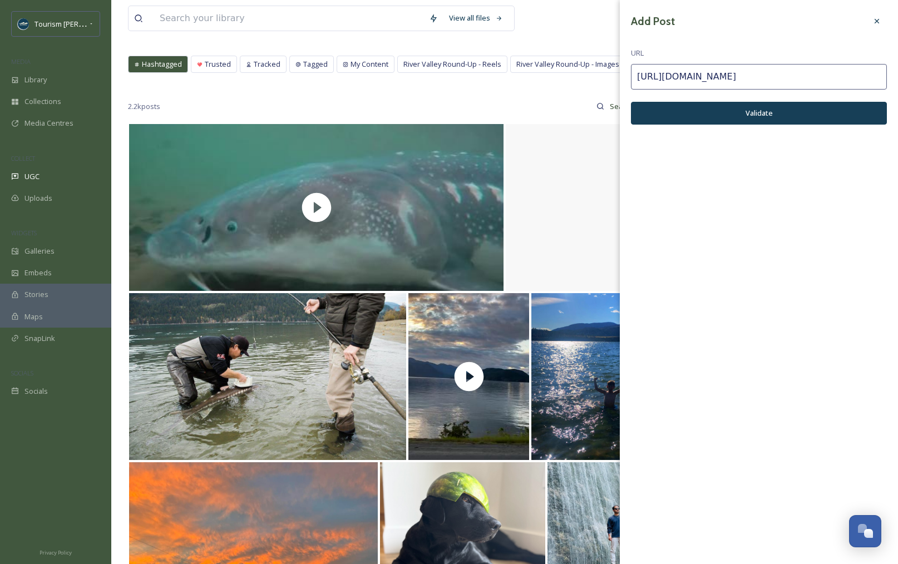
type input "https://www.instagram.com/p/BecAdCElogw/"
drag, startPoint x: 782, startPoint y: 107, endPoint x: 750, endPoint y: 111, distance: 32.5
click at [782, 107] on button "Validate" at bounding box center [759, 113] width 256 height 23
click at [759, 111] on button "Add Post" at bounding box center [759, 113] width 256 height 23
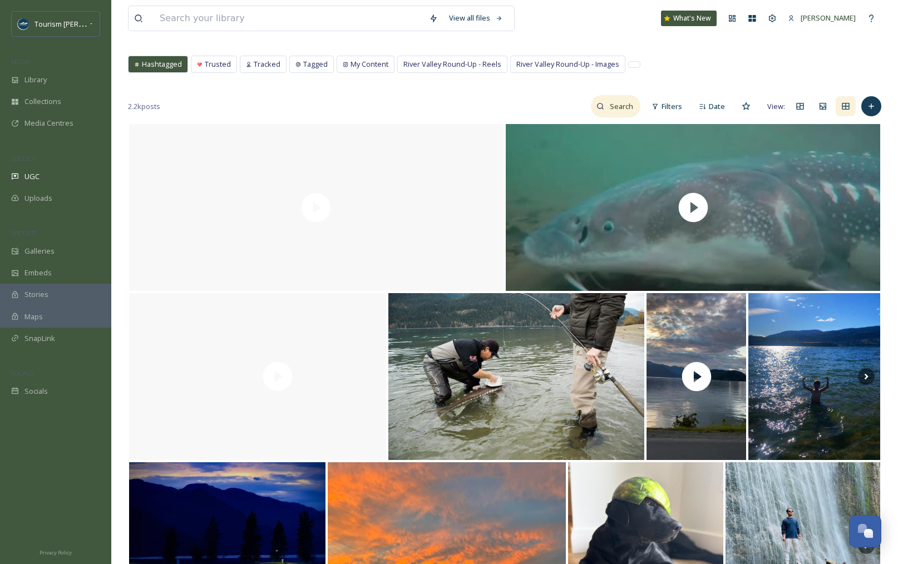
click at [619, 105] on input at bounding box center [622, 106] width 36 height 22
click at [33, 177] on span "UGC" at bounding box center [31, 176] width 15 height 11
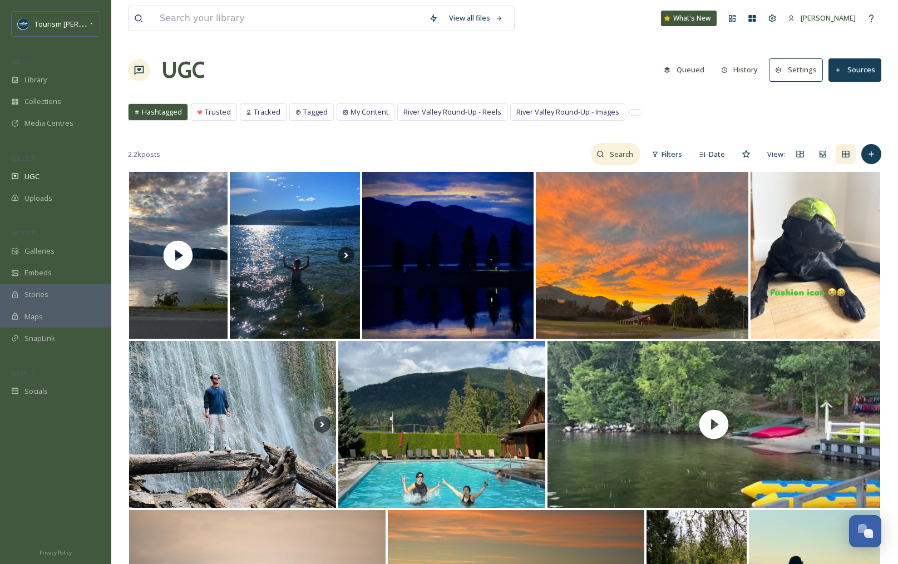
click at [616, 156] on input at bounding box center [622, 154] width 36 height 22
type input "[PERSON_NAME]"
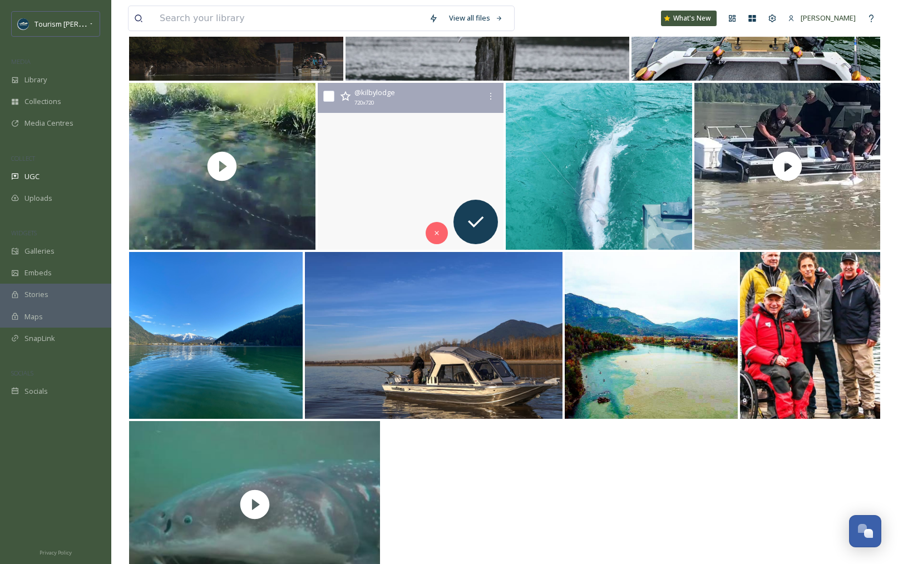
scroll to position [635, 0]
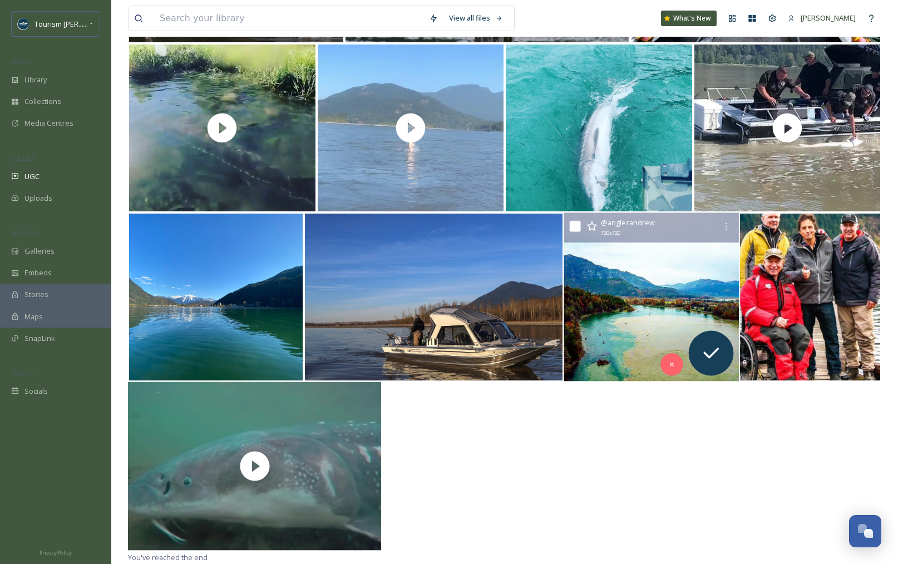
click at [668, 319] on img at bounding box center [651, 297] width 175 height 169
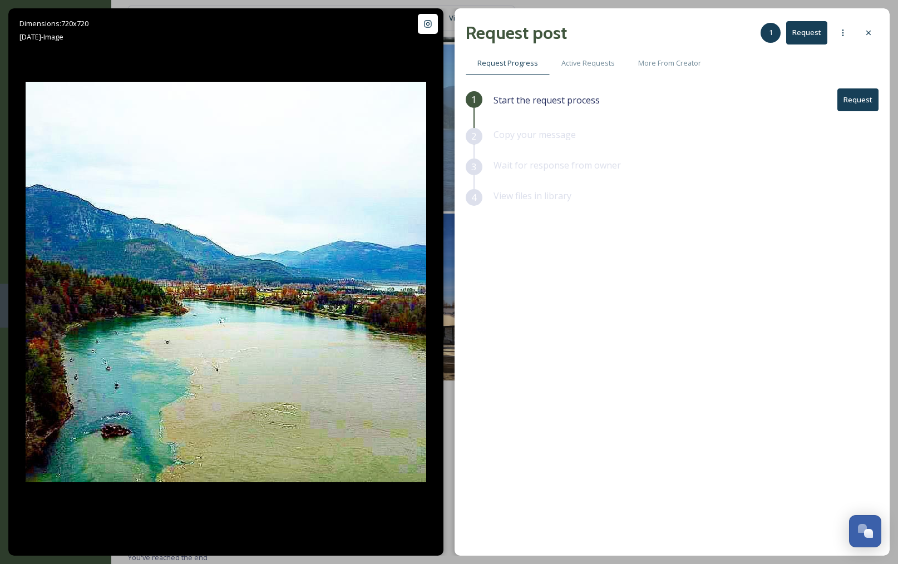
click at [870, 29] on icon at bounding box center [868, 32] width 9 height 9
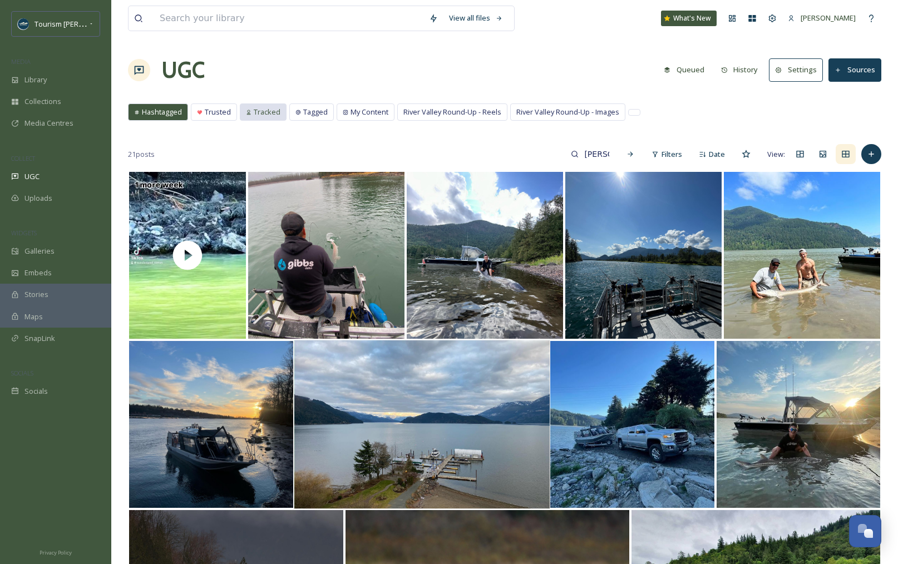
click at [265, 112] on span "Tracked" at bounding box center [267, 112] width 27 height 11
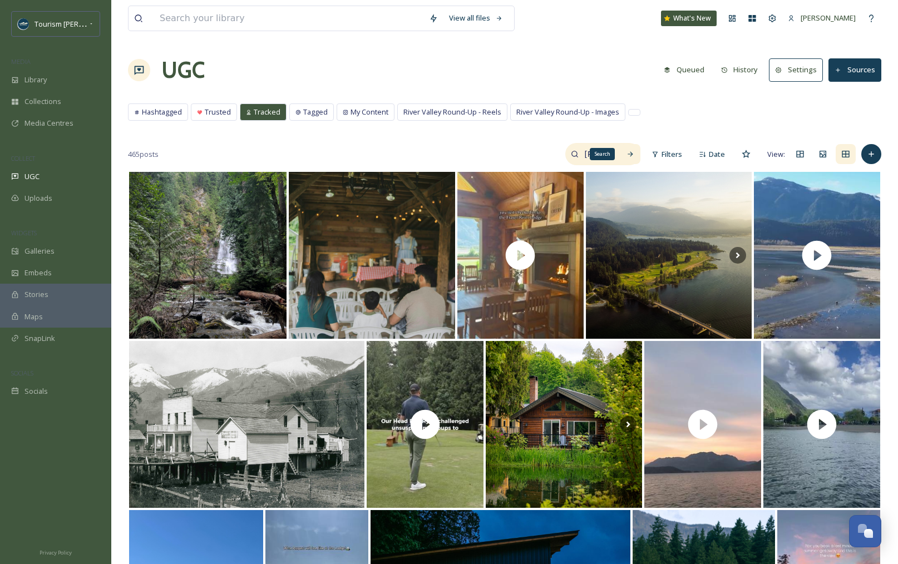
click at [634, 153] on icon at bounding box center [631, 154] width 8 height 8
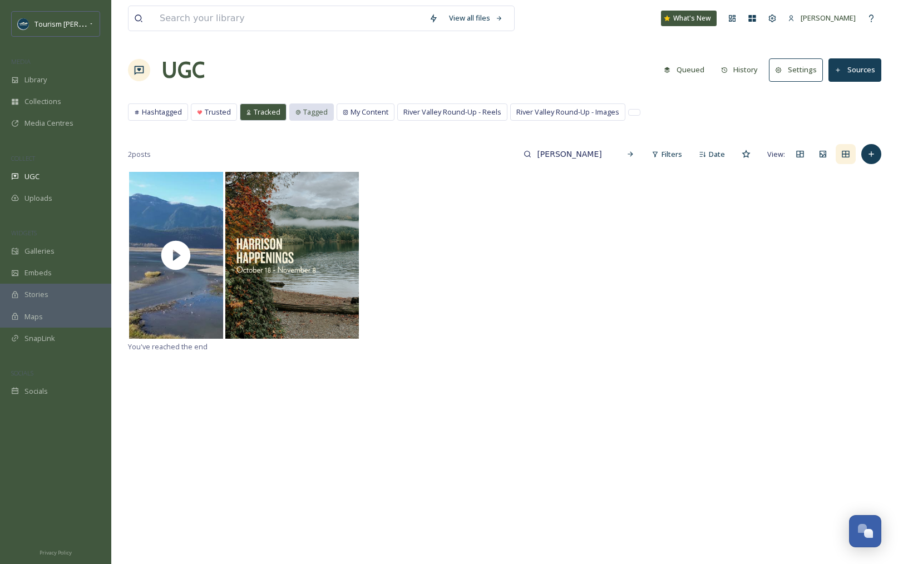
click at [313, 114] on span "Tagged" at bounding box center [315, 112] width 24 height 11
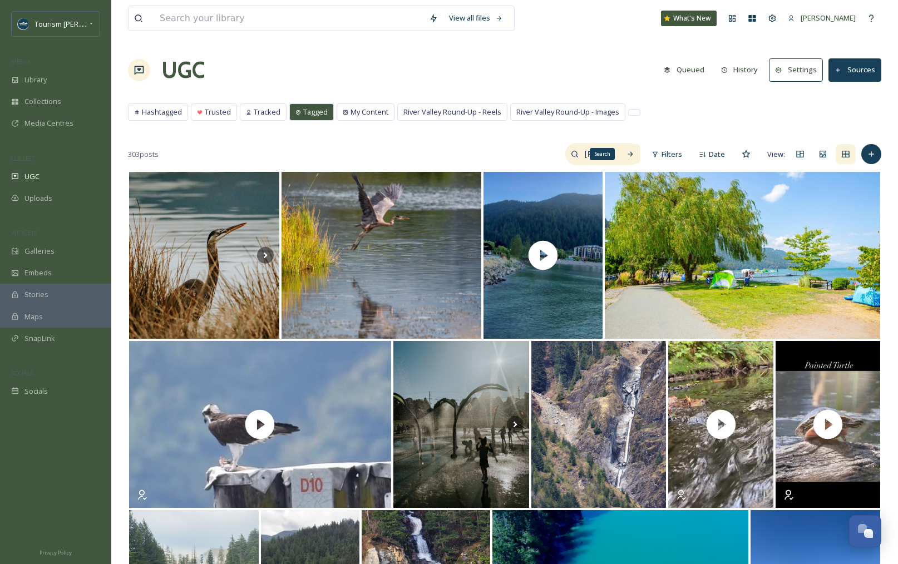
click at [630, 153] on icon at bounding box center [631, 154] width 8 height 8
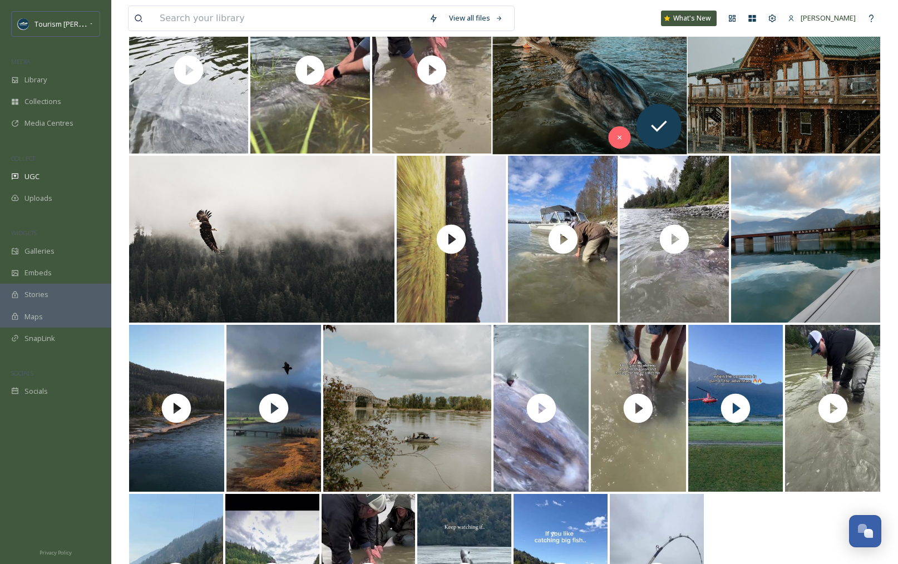
scroll to position [189, 0]
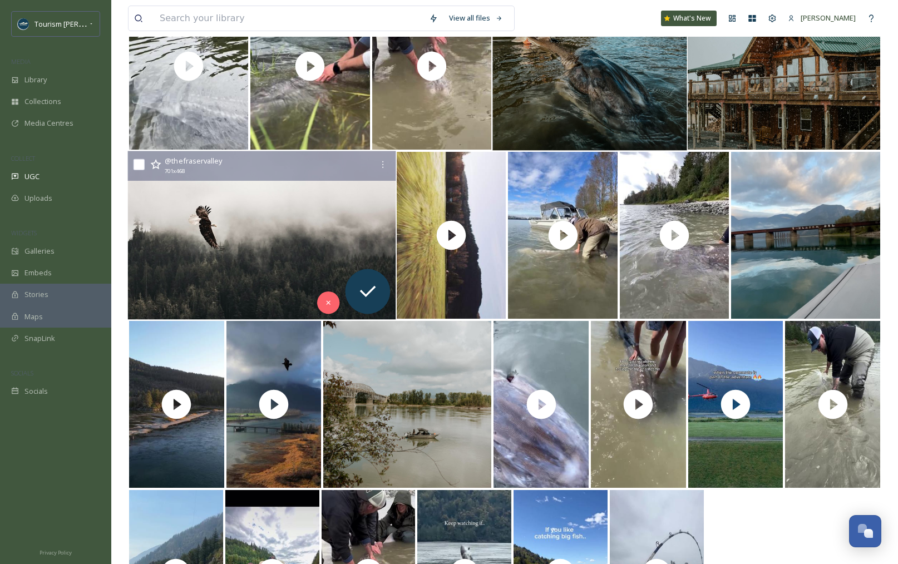
click at [281, 234] on img at bounding box center [262, 235] width 268 height 169
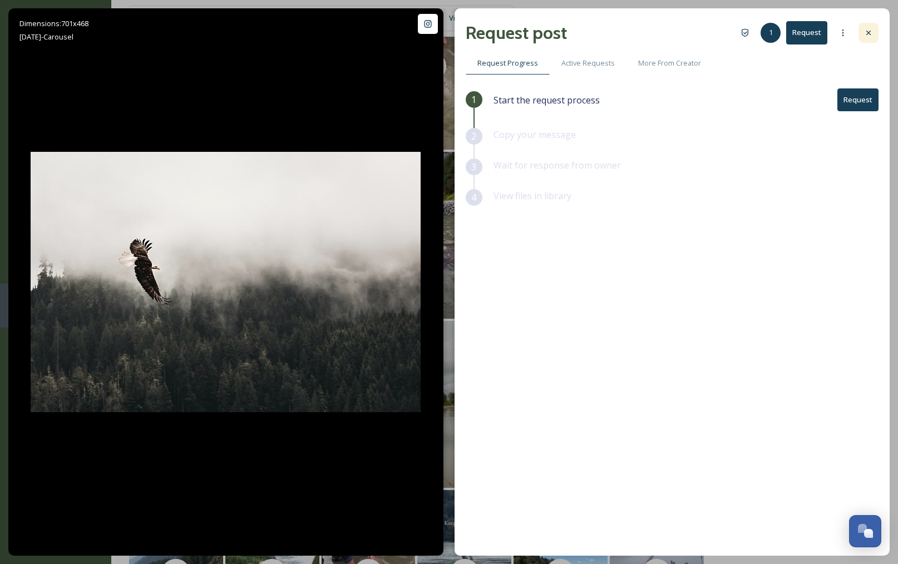
click at [864, 34] on icon at bounding box center [868, 32] width 9 height 9
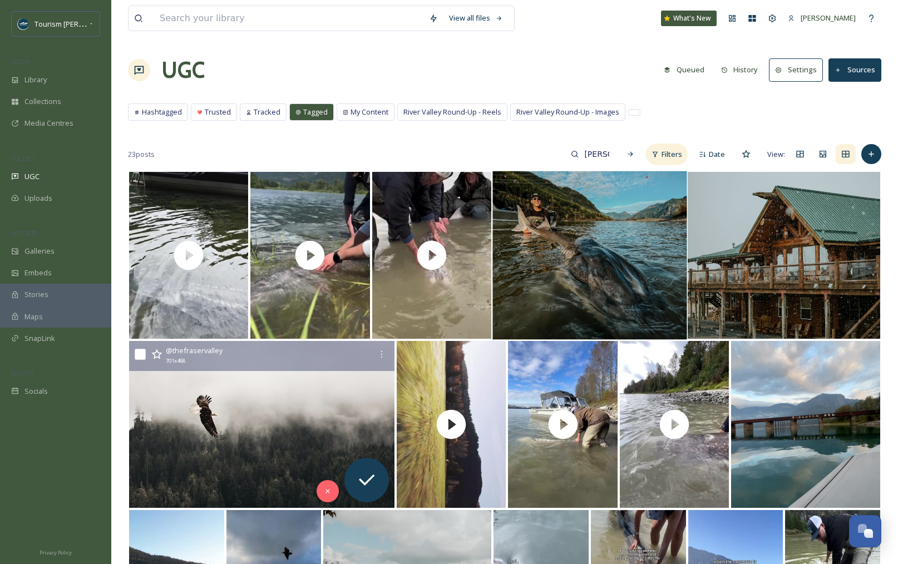
click at [673, 159] on div "Filters" at bounding box center [667, 155] width 42 height 22
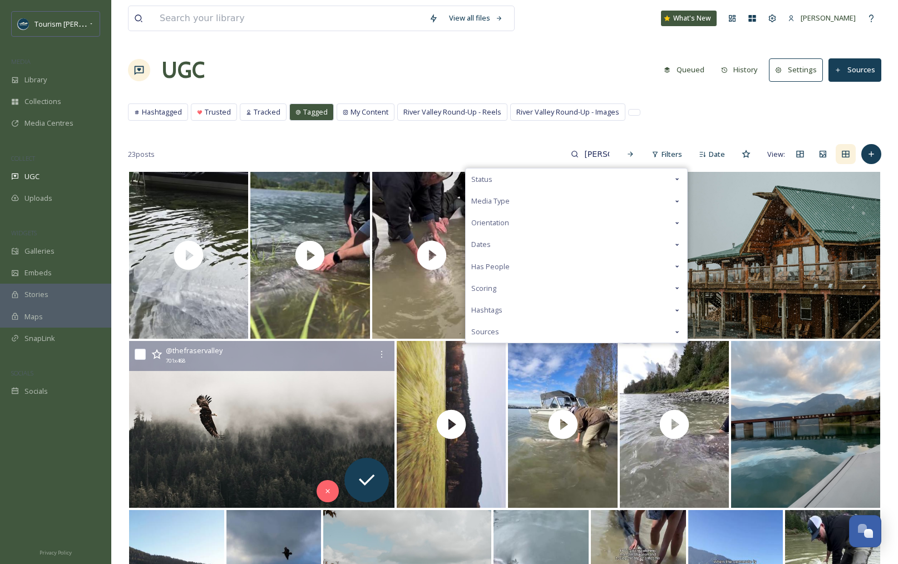
click at [658, 196] on div "Media Type" at bounding box center [577, 201] width 222 height 22
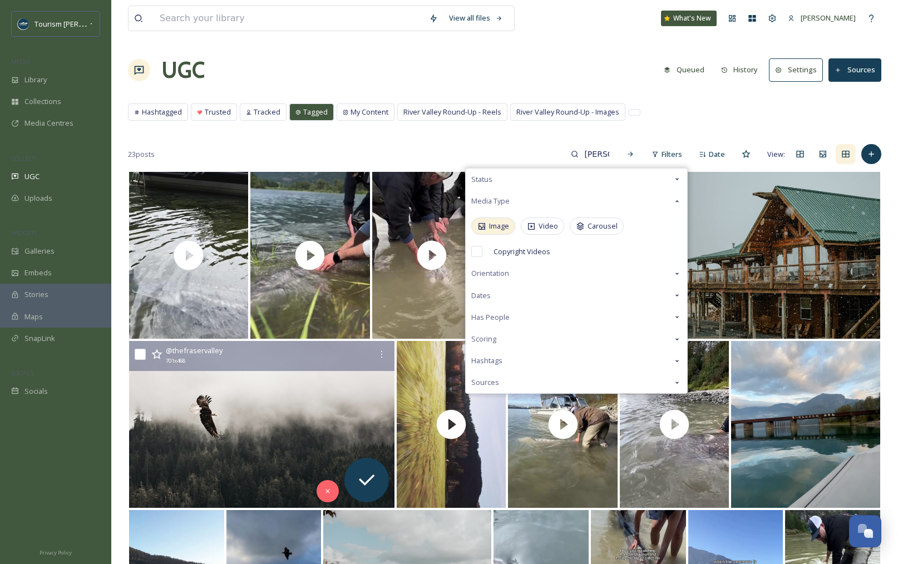
click at [492, 226] on span "Image" at bounding box center [499, 226] width 20 height 11
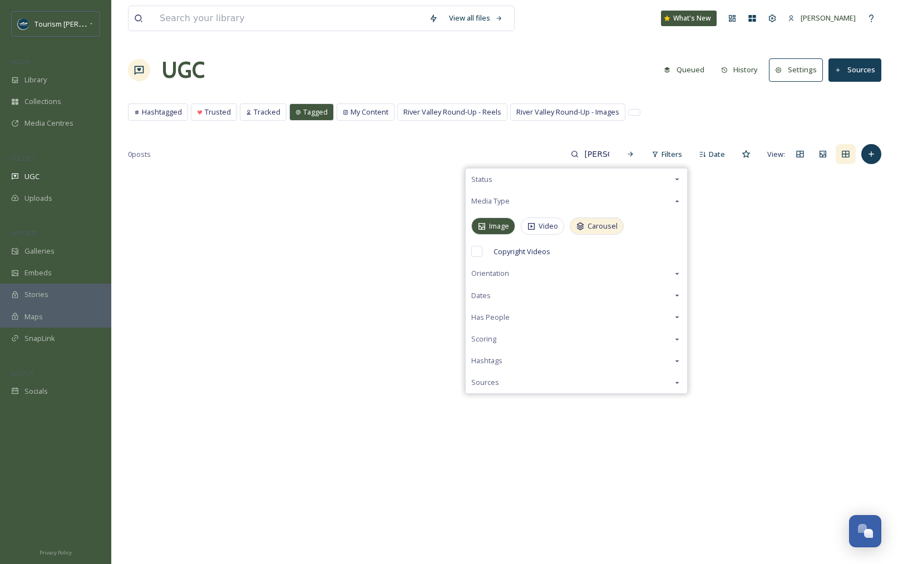
click at [612, 222] on span "Carousel" at bounding box center [603, 226] width 30 height 11
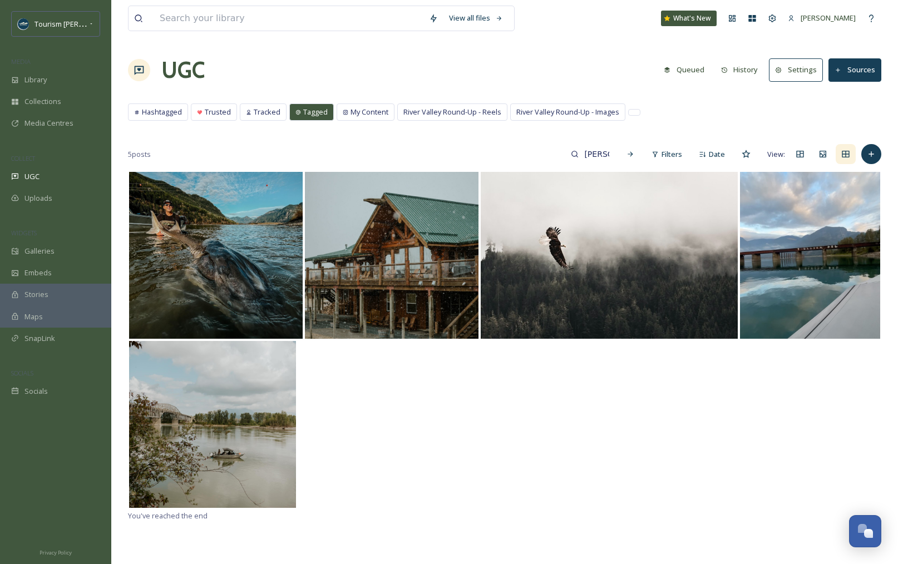
click at [693, 120] on div "Hashtagged Trusted Tracked Tagged My Content River Valley Round-Up - Reels Rive…" at bounding box center [505, 115] width 754 height 23
click at [379, 110] on span "My Content" at bounding box center [370, 112] width 38 height 11
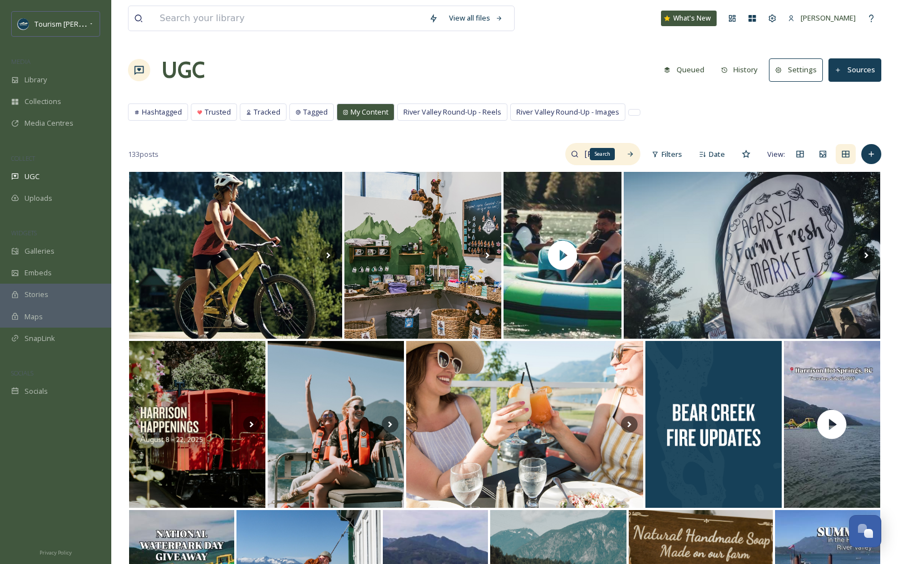
click at [619, 154] on div "sturgeon Search" at bounding box center [602, 154] width 75 height 22
click at [628, 154] on icon at bounding box center [631, 154] width 8 height 8
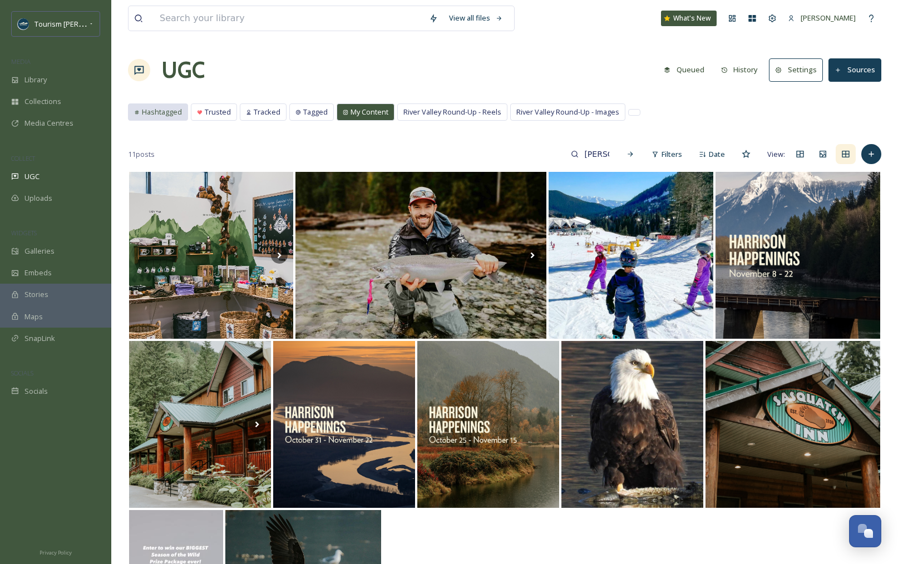
click at [163, 112] on span "Hashtagged" at bounding box center [162, 112] width 40 height 11
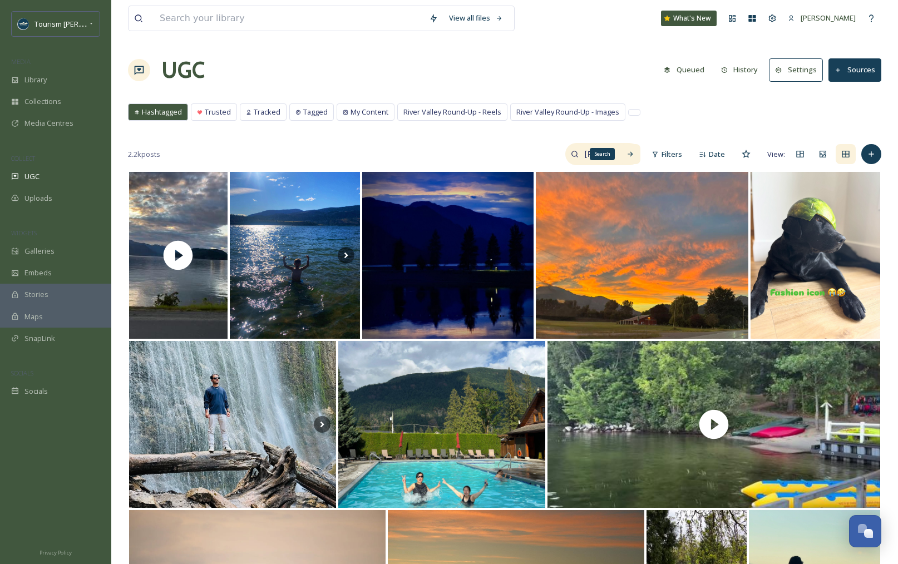
click at [627, 153] on div "Search" at bounding box center [631, 154] width 20 height 20
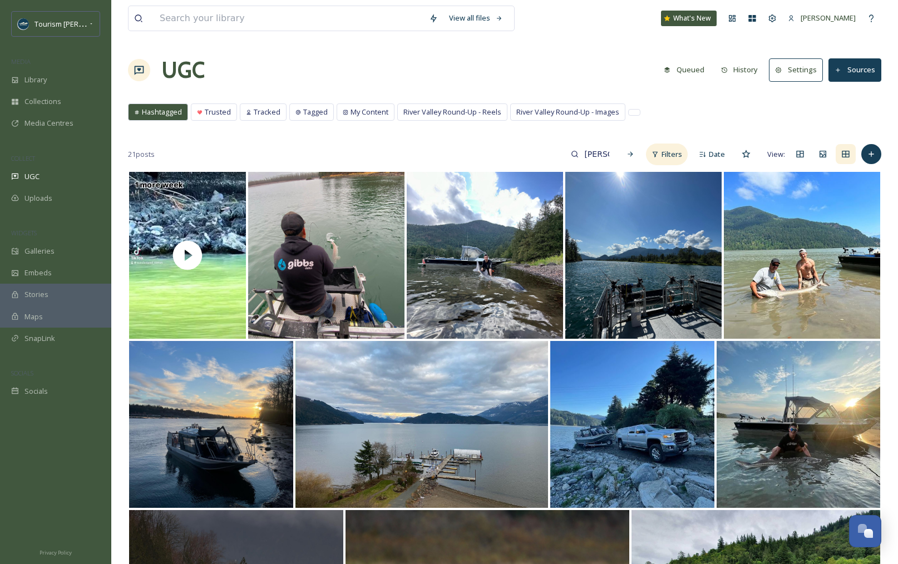
click at [671, 155] on span "Filters" at bounding box center [672, 154] width 21 height 11
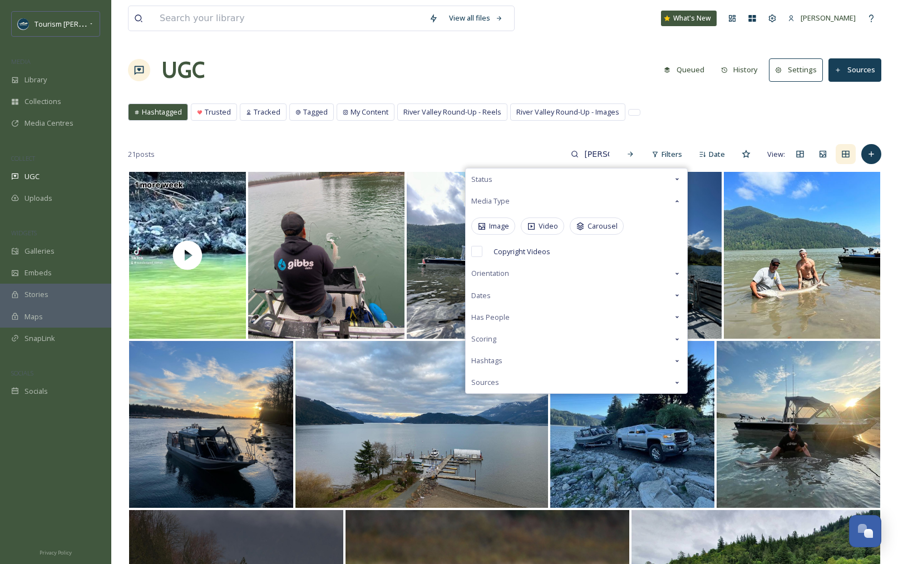
click at [676, 124] on div "Hashtagged Trusted Tracked Tagged My Content River Valley Round-Up - Reels Rive…" at bounding box center [505, 115] width 754 height 23
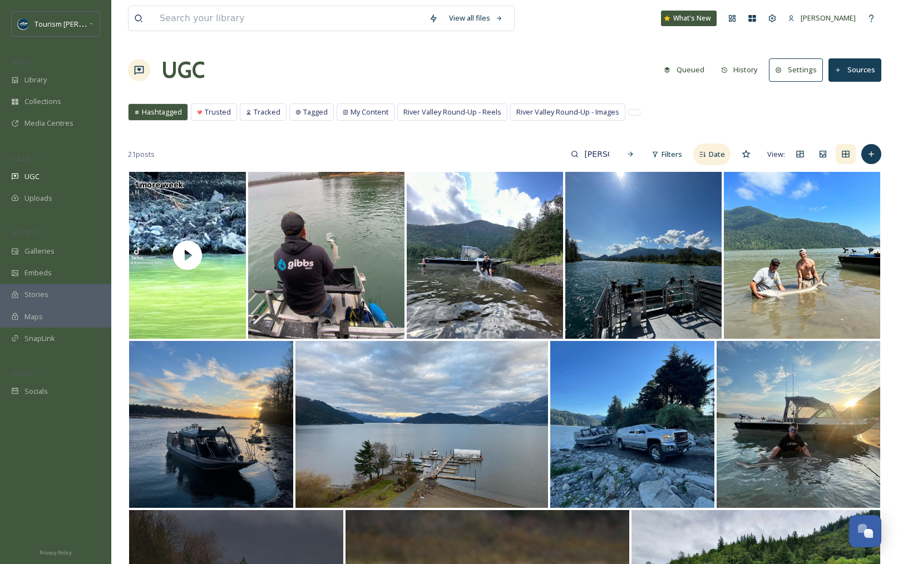
click at [711, 154] on span "Date" at bounding box center [717, 154] width 16 height 11
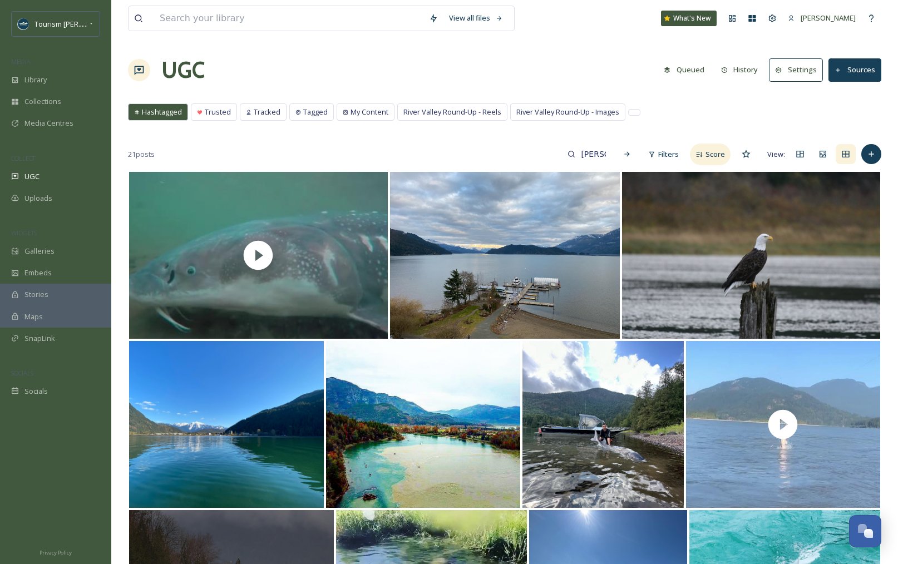
click at [717, 156] on span "Score" at bounding box center [715, 154] width 19 height 11
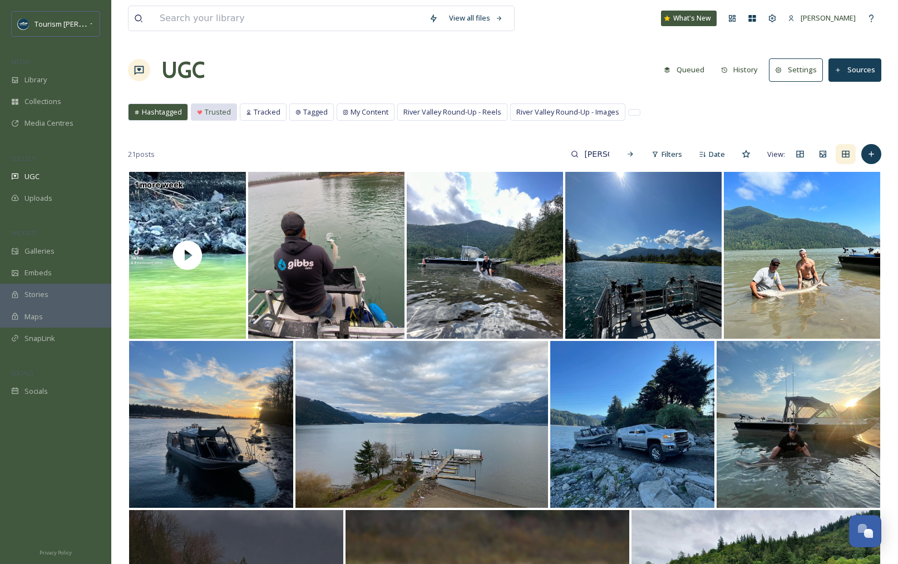
click at [218, 115] on span "Trusted" at bounding box center [218, 112] width 26 height 11
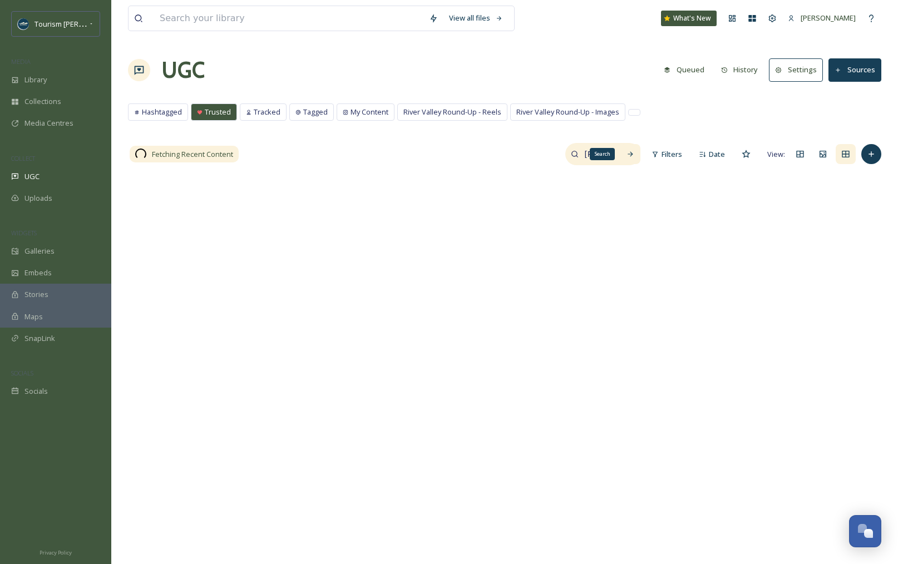
click at [632, 154] on icon at bounding box center [630, 154] width 5 height 5
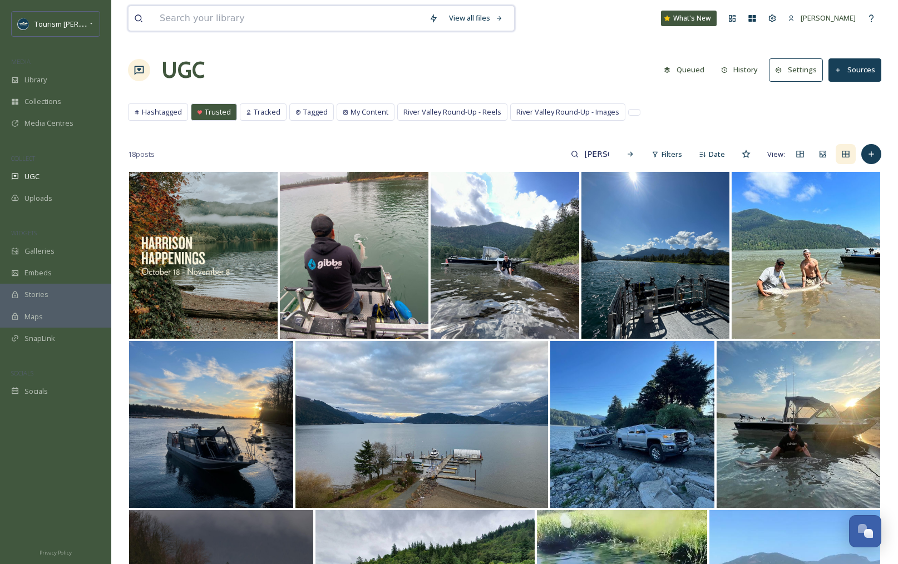
drag, startPoint x: 186, startPoint y: 16, endPoint x: 181, endPoint y: 18, distance: 6.0
click at [185, 17] on input at bounding box center [288, 18] width 269 height 24
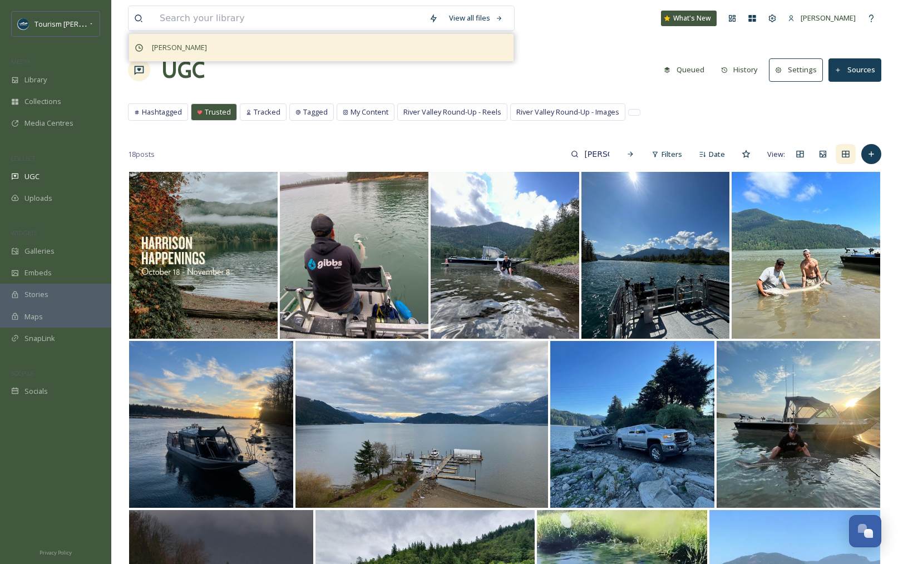
click at [175, 47] on span "[PERSON_NAME]" at bounding box center [179, 48] width 66 height 16
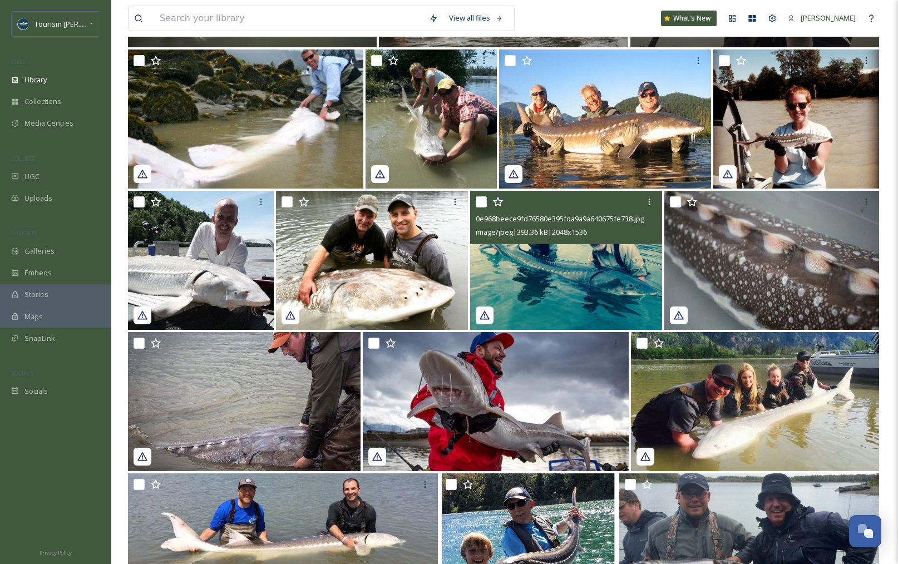
scroll to position [817, 0]
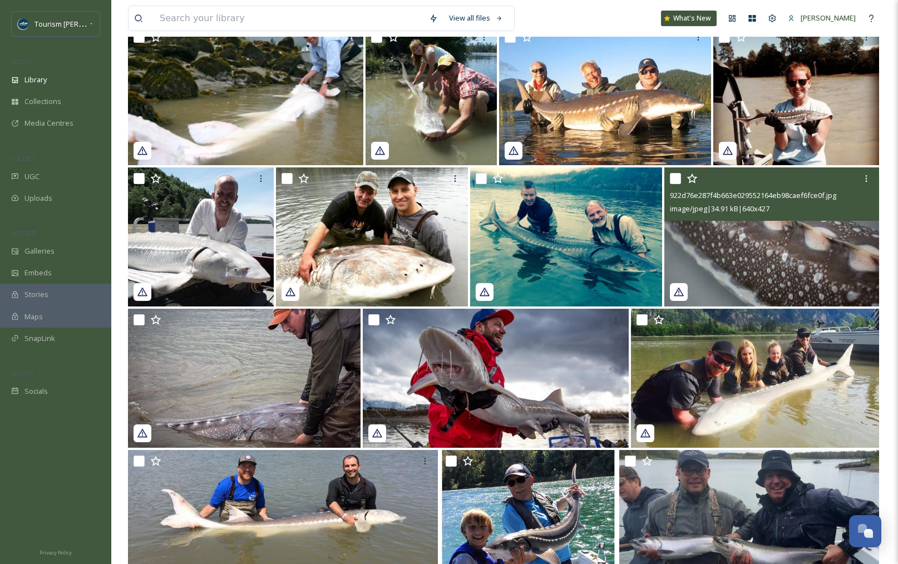
click at [726, 274] on img at bounding box center [772, 237] width 215 height 139
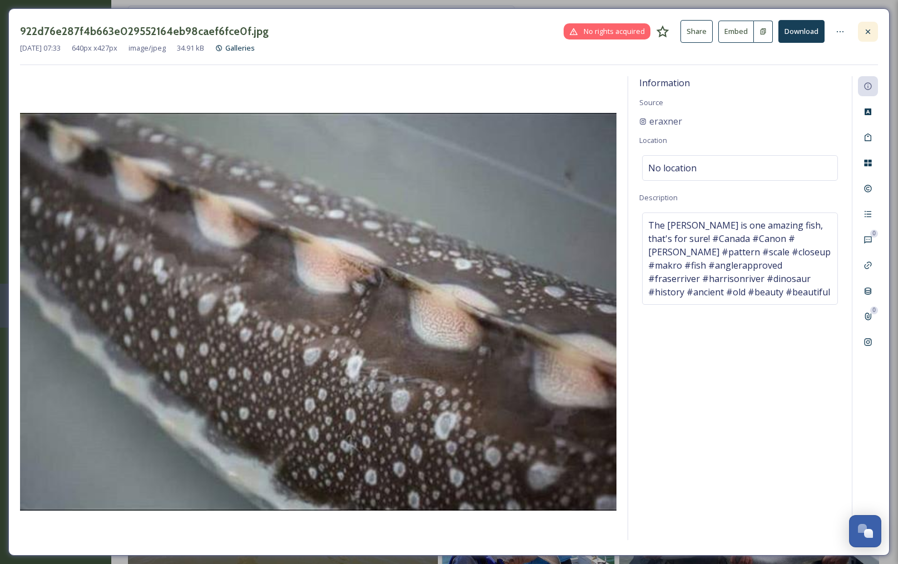
click at [867, 32] on icon at bounding box center [868, 31] width 4 height 4
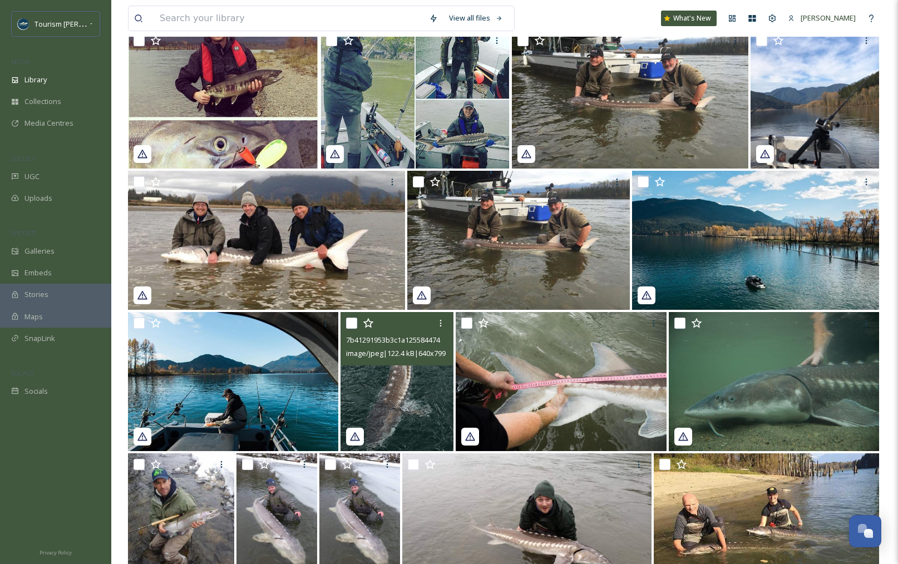
scroll to position [1565, 0]
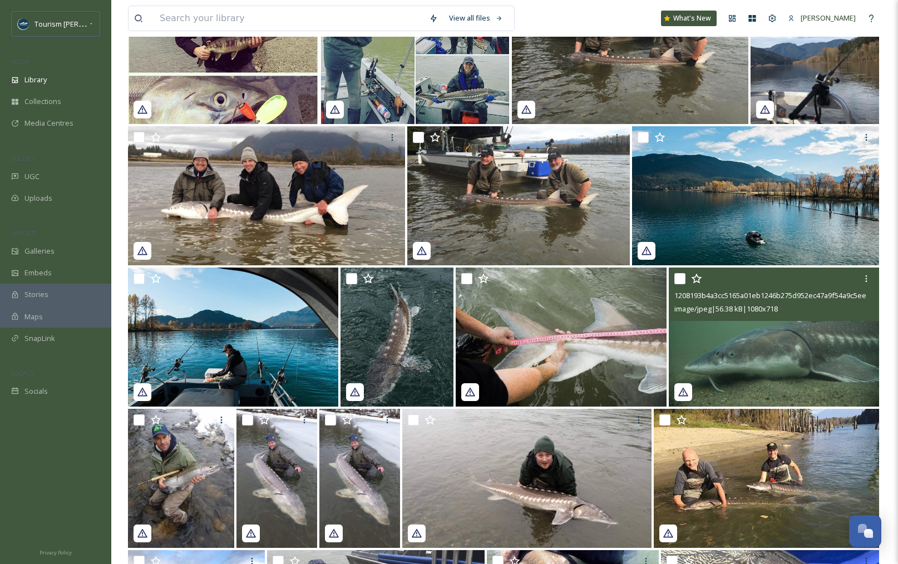
click at [772, 341] on img at bounding box center [774, 337] width 210 height 139
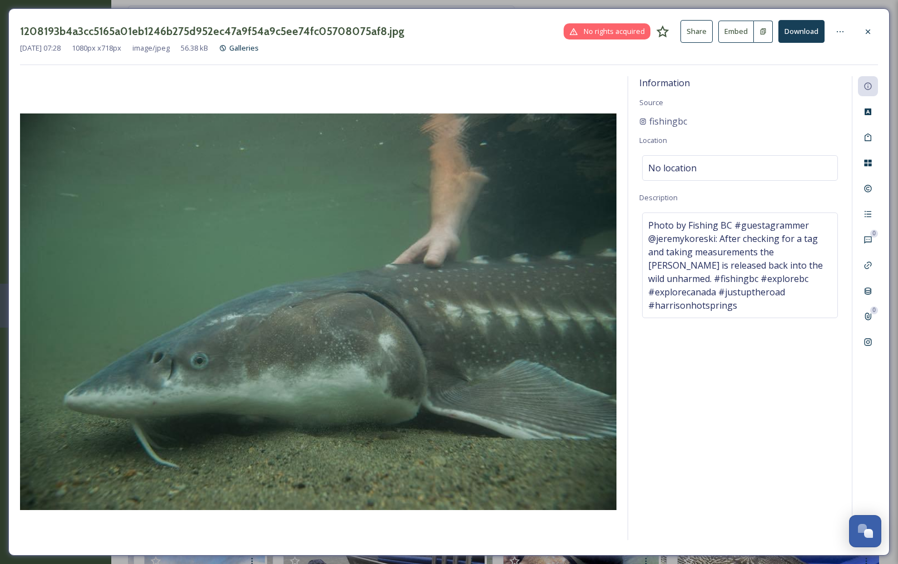
click at [811, 29] on button "Download" at bounding box center [802, 31] width 46 height 23
click at [864, 30] on icon at bounding box center [868, 31] width 9 height 9
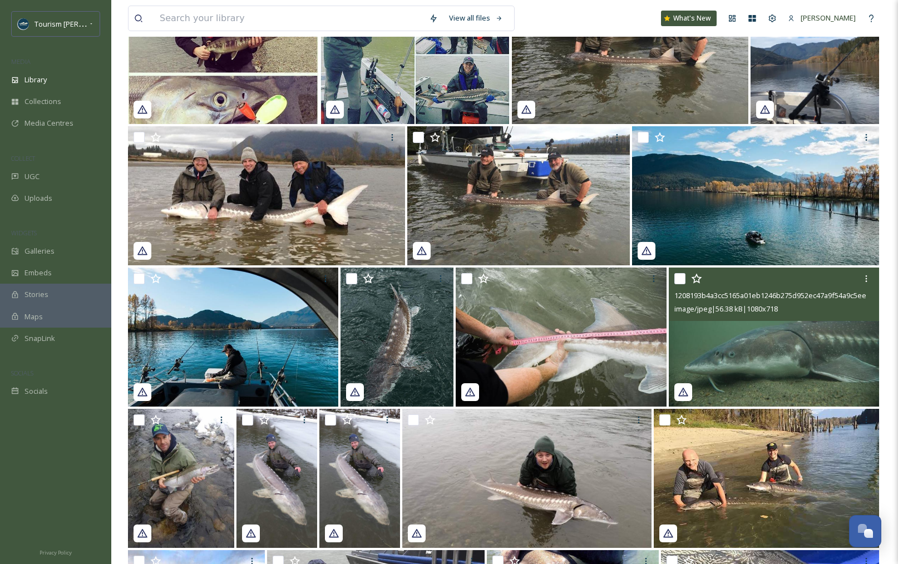
click at [793, 346] on img at bounding box center [774, 337] width 210 height 139
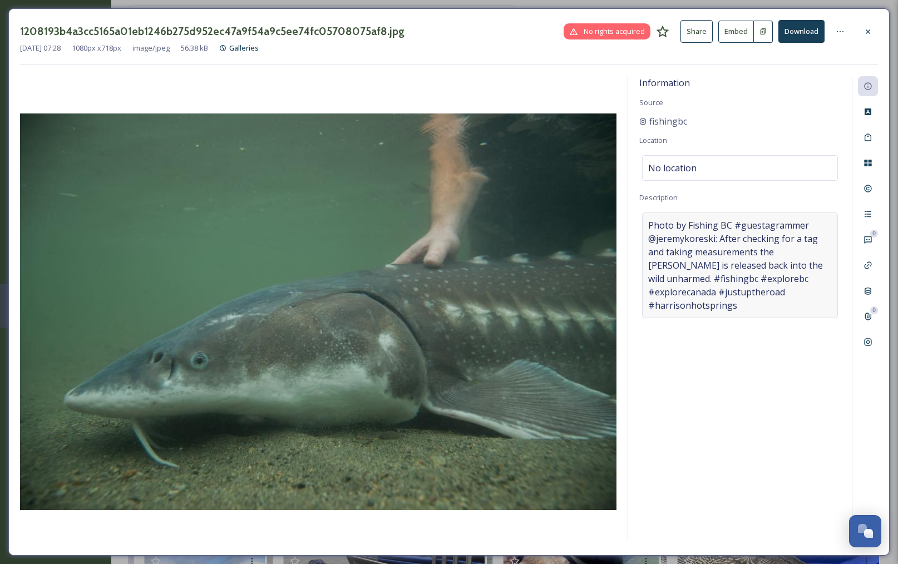
click at [677, 227] on span "Photo by Fishing BC #guestagrammer @jeremykoreski: After checking for a tag and…" at bounding box center [740, 266] width 184 height 94
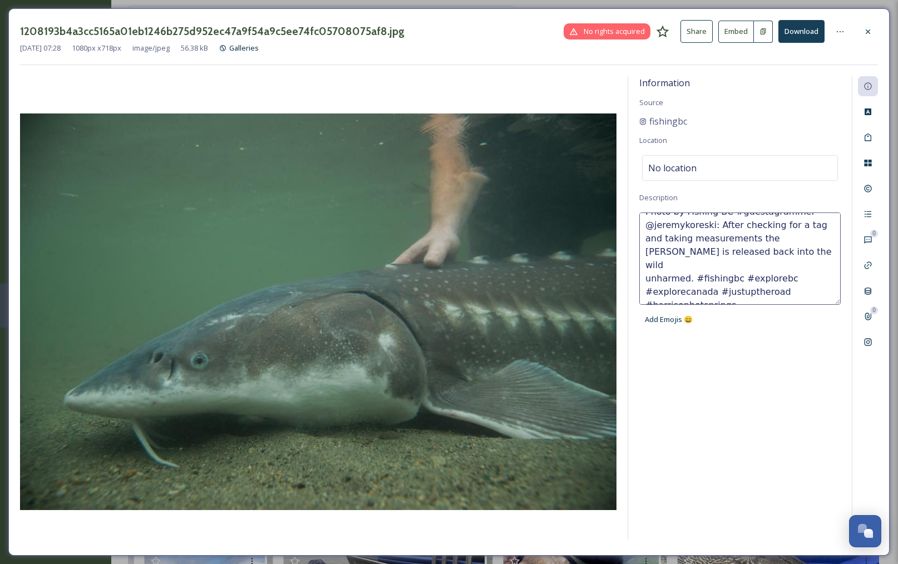
drag, startPoint x: 646, startPoint y: 223, endPoint x: 746, endPoint y: 248, distance: 103.1
click at [746, 248] on textarea "Photo by Fishing BC #guestagrammer @jeremykoreski: After checking for a tag and…" at bounding box center [739, 259] width 201 height 92
type textarea "Photo by Fishing BC #guestagrammer @jeremykoreski: After checking for a tag and…"
click at [752, 254] on textarea "Photo by Fishing BC #guestagrammer @jeremykoreski: After checking for a tag and…" at bounding box center [739, 259] width 201 height 92
click at [673, 123] on span "fishingbc" at bounding box center [669, 121] width 38 height 13
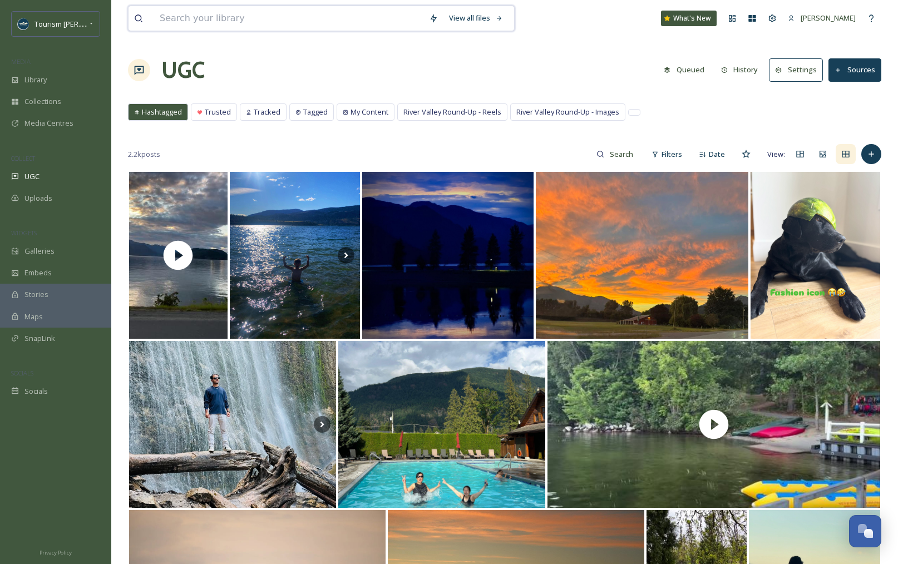
click at [224, 8] on input at bounding box center [288, 18] width 269 height 24
click at [214, 17] on input at bounding box center [288, 18] width 269 height 24
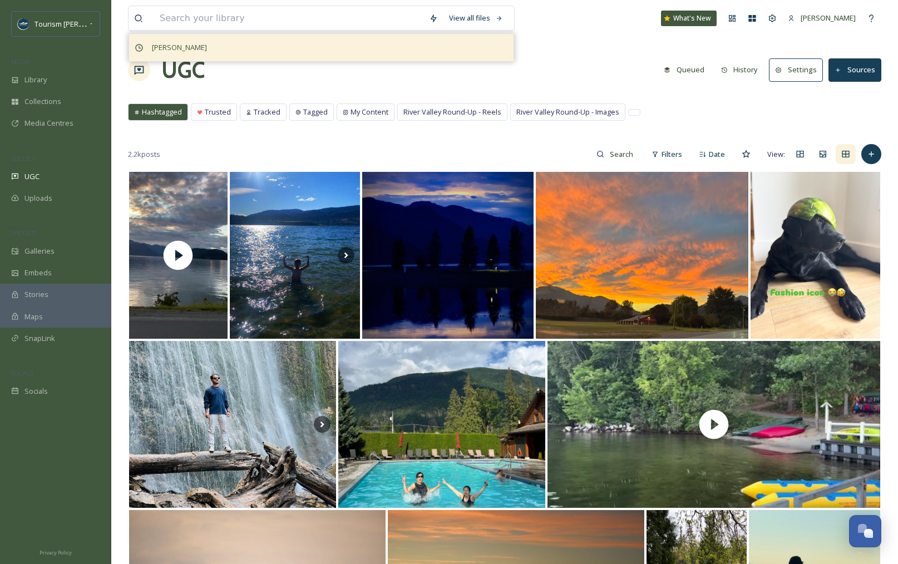
click at [175, 43] on span "[PERSON_NAME]" at bounding box center [179, 48] width 66 height 16
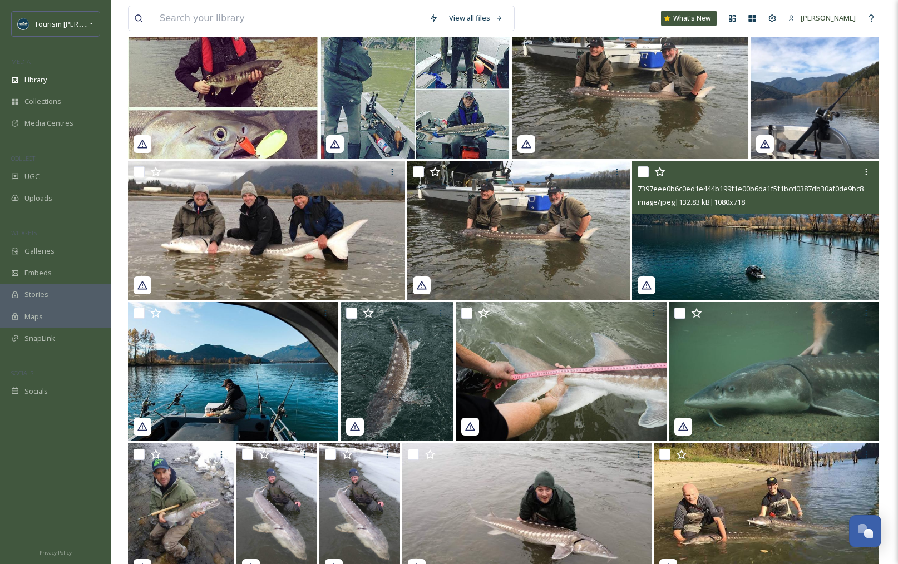
scroll to position [1541, 0]
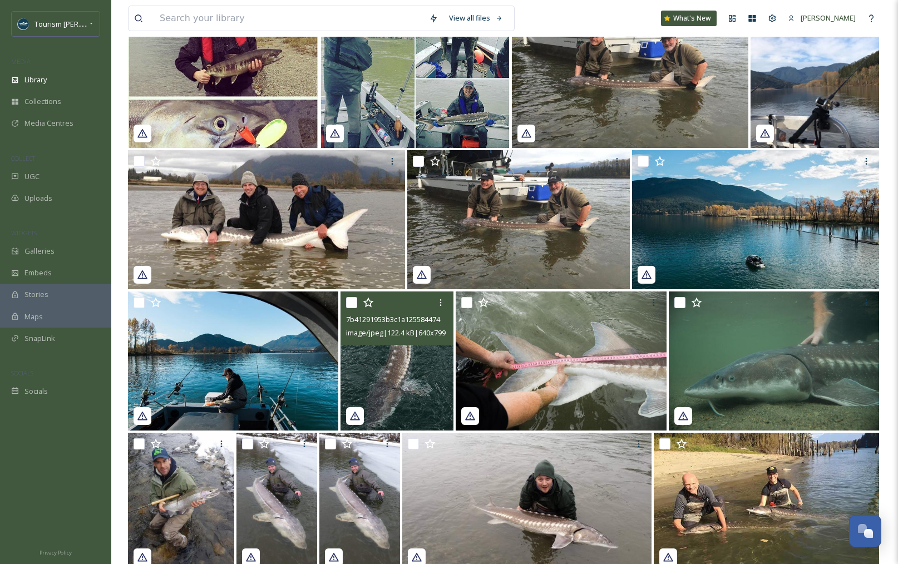
click at [427, 343] on div "7b41291953b3c1a1255844743907517a37d3a6e4557847ea281d44645a98fd8d.jpg image/jpeg…" at bounding box center [397, 318] width 113 height 53
click at [400, 362] on img at bounding box center [397, 361] width 113 height 139
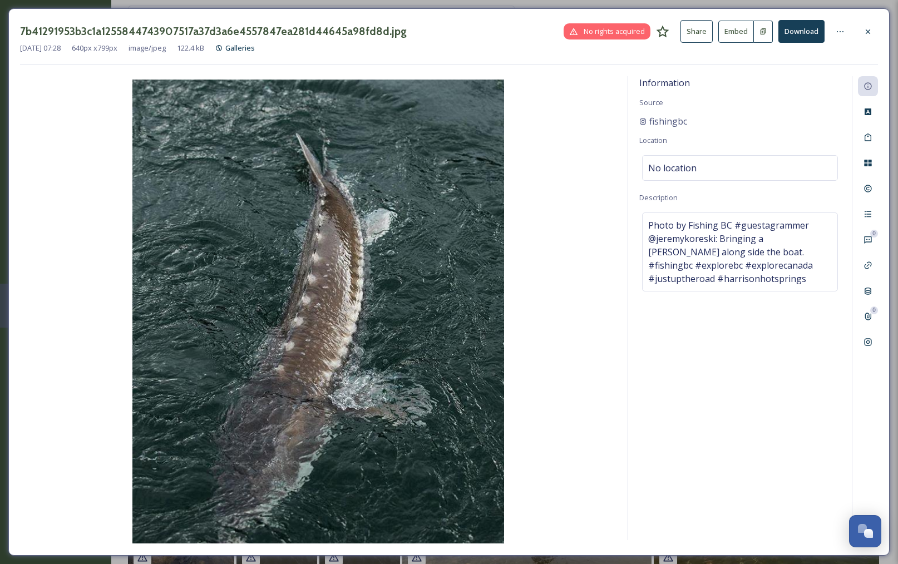
click at [798, 27] on button "Download" at bounding box center [802, 31] width 46 height 23
click at [760, 329] on div "Information Source fishingbc Location No location Description Photo by Fishing …" at bounding box center [740, 308] width 224 height 464
click at [654, 220] on span "Photo by Fishing BC #guestagrammer @jeremykoreski: Bringing a [PERSON_NAME] alo…" at bounding box center [740, 252] width 184 height 67
drag, startPoint x: 716, startPoint y: 235, endPoint x: 701, endPoint y: 247, distance: 19.4
click at [701, 247] on textarea "Photo by Fishing BC #guestagrammer @jeremykoreski: Bringing a [PERSON_NAME] alo…" at bounding box center [739, 259] width 201 height 92
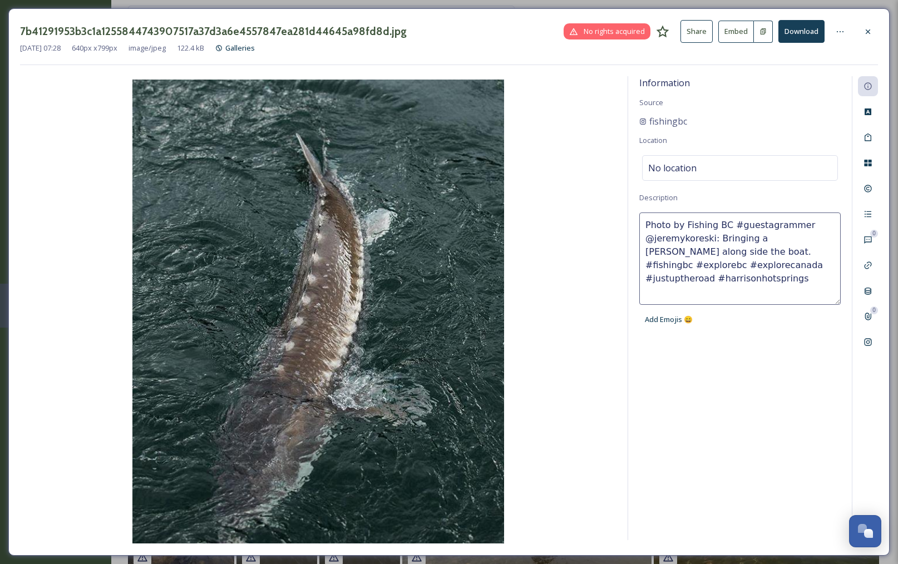
click at [427, 189] on img at bounding box center [318, 312] width 597 height 464
click at [513, 171] on img at bounding box center [318, 312] width 597 height 464
click at [331, 157] on img at bounding box center [318, 312] width 597 height 464
click at [790, 31] on button "Download" at bounding box center [802, 31] width 46 height 23
click at [870, 28] on icon at bounding box center [868, 31] width 9 height 9
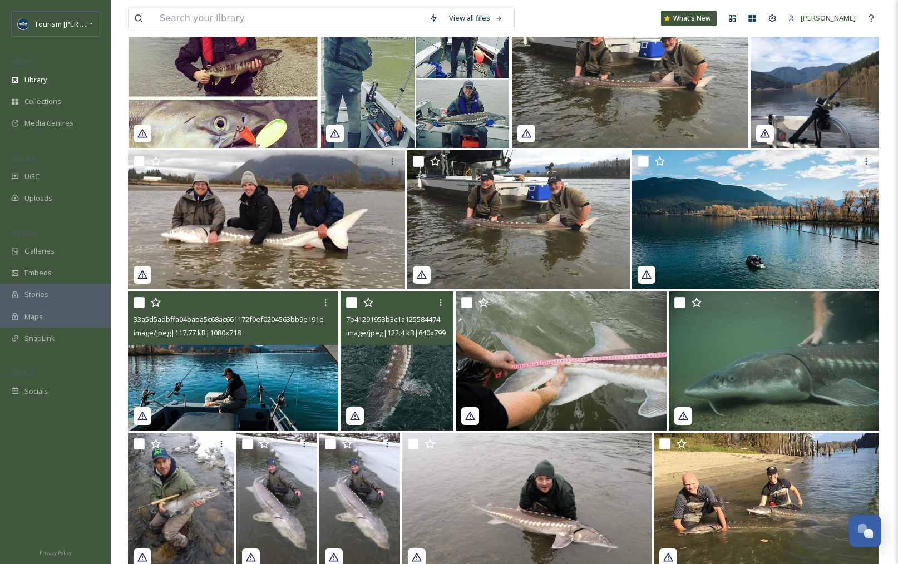
click at [269, 399] on img at bounding box center [233, 361] width 210 height 139
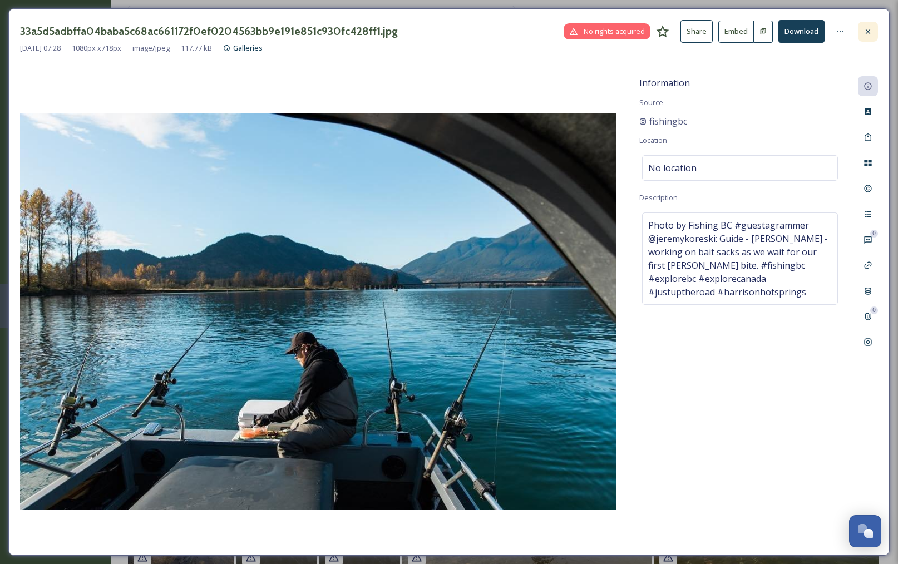
click at [868, 26] on div at bounding box center [868, 32] width 20 height 20
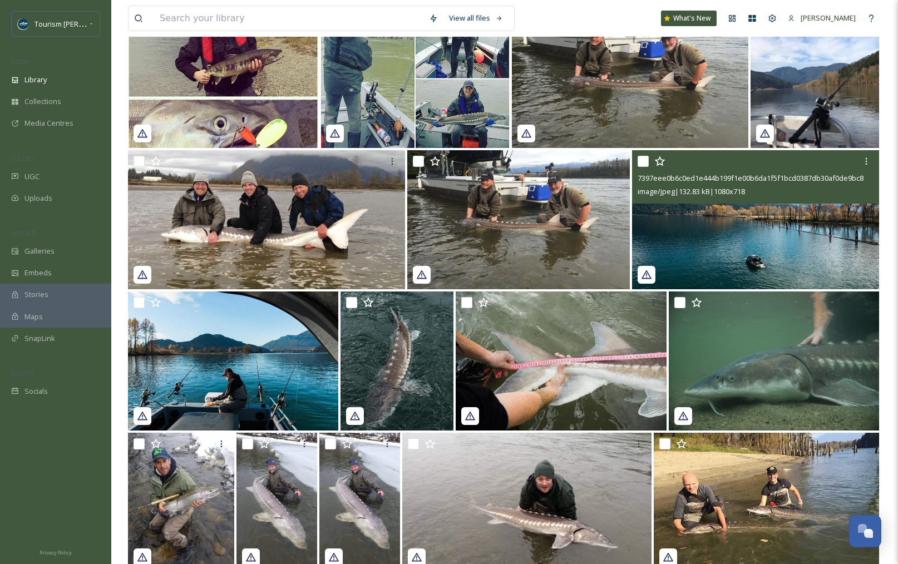
click at [675, 227] on img at bounding box center [755, 219] width 247 height 139
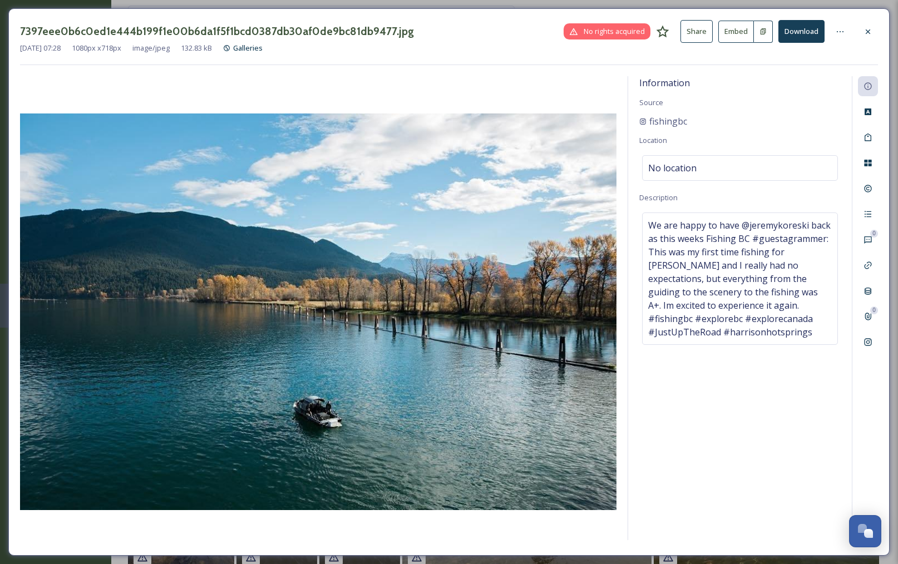
click at [873, 23] on div at bounding box center [868, 32] width 20 height 20
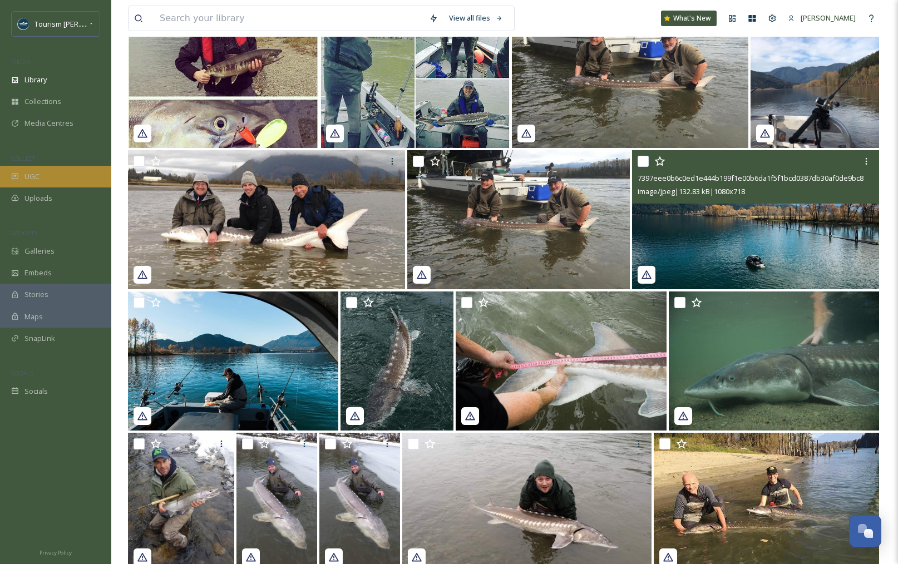
click at [40, 178] on div "UGC" at bounding box center [55, 177] width 111 height 22
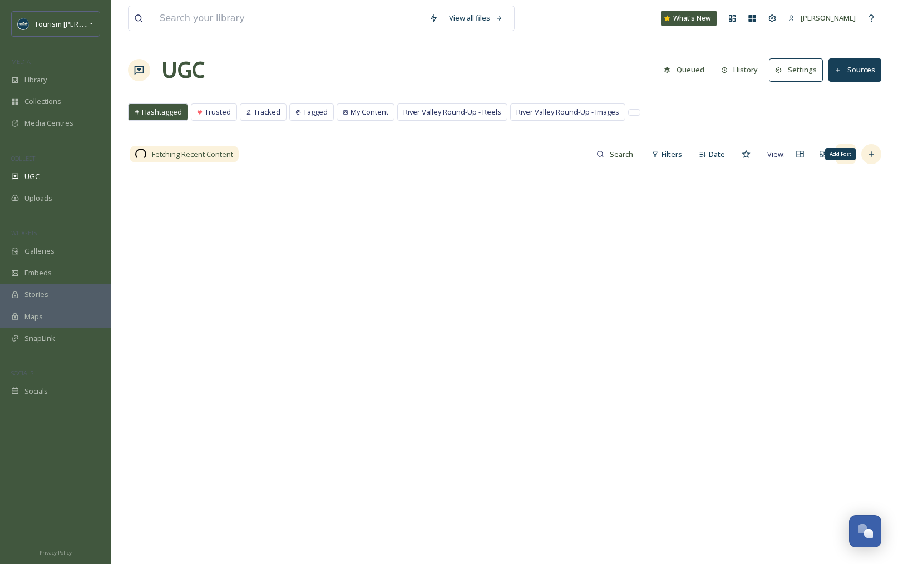
click at [873, 159] on div "Add Post" at bounding box center [872, 154] width 20 height 20
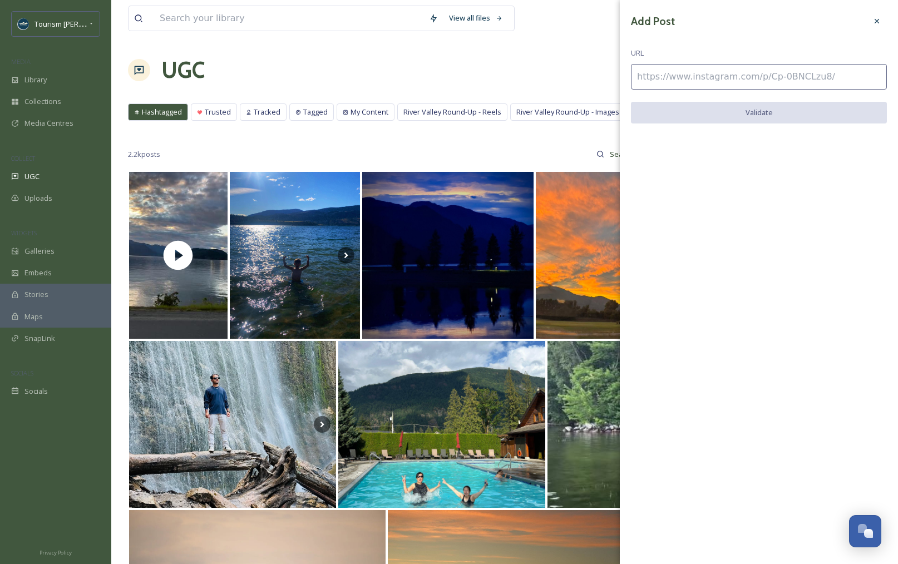
click at [691, 84] on input at bounding box center [759, 77] width 256 height 26
paste input "[URL][DOMAIN_NAME]"
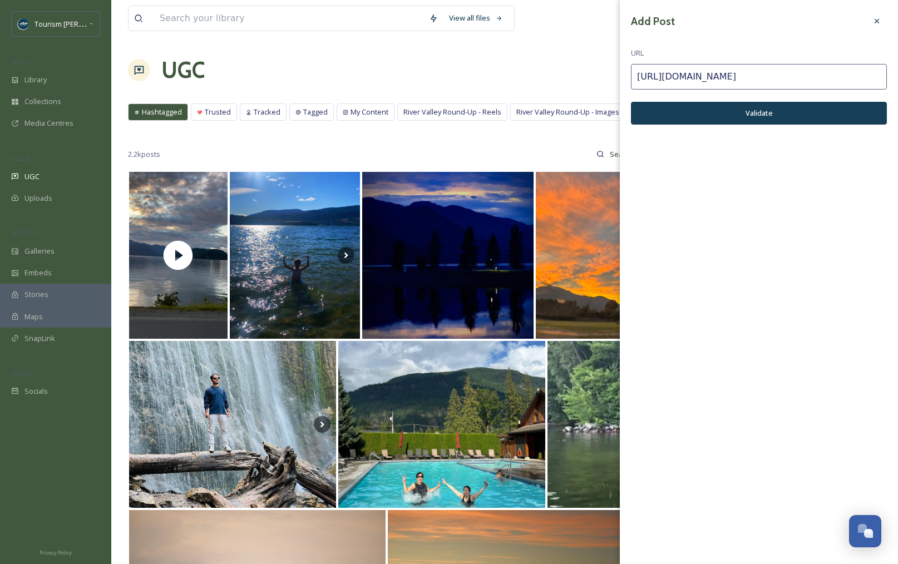
type input "[URL][DOMAIN_NAME]"
click at [741, 109] on button "Validate" at bounding box center [759, 113] width 256 height 23
click at [746, 112] on button "Add Post" at bounding box center [759, 113] width 256 height 23
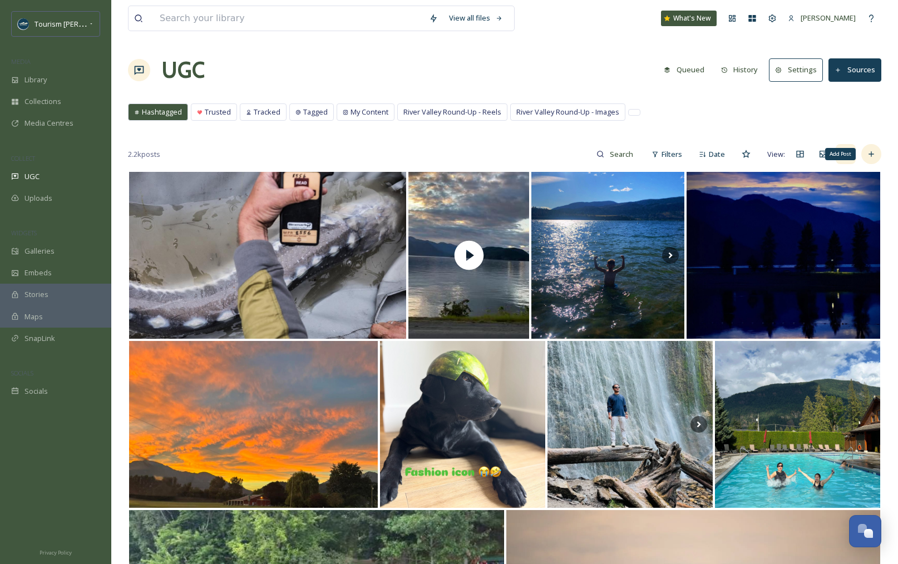
click at [873, 159] on div "Add Post" at bounding box center [872, 154] width 20 height 20
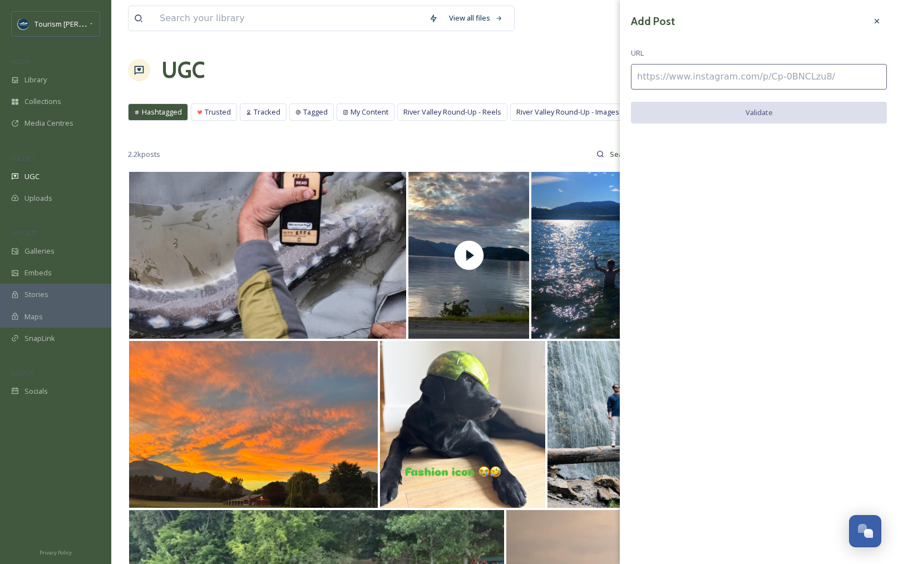
click at [676, 81] on input at bounding box center [759, 77] width 256 height 26
paste input "[URL][DOMAIN_NAME]"
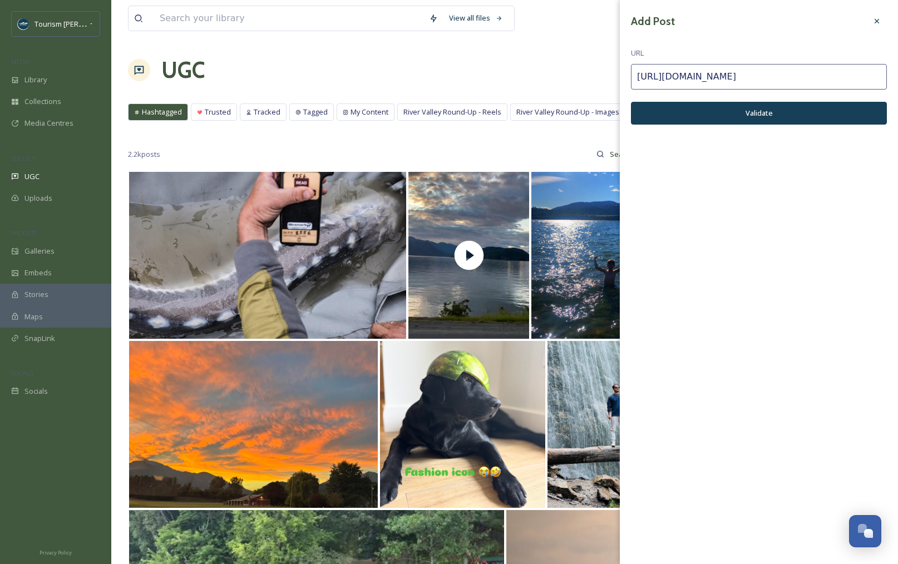
type input "[URL][DOMAIN_NAME]"
click at [739, 109] on button "Validate" at bounding box center [759, 113] width 256 height 23
click at [756, 109] on button "Add Post" at bounding box center [759, 113] width 256 height 23
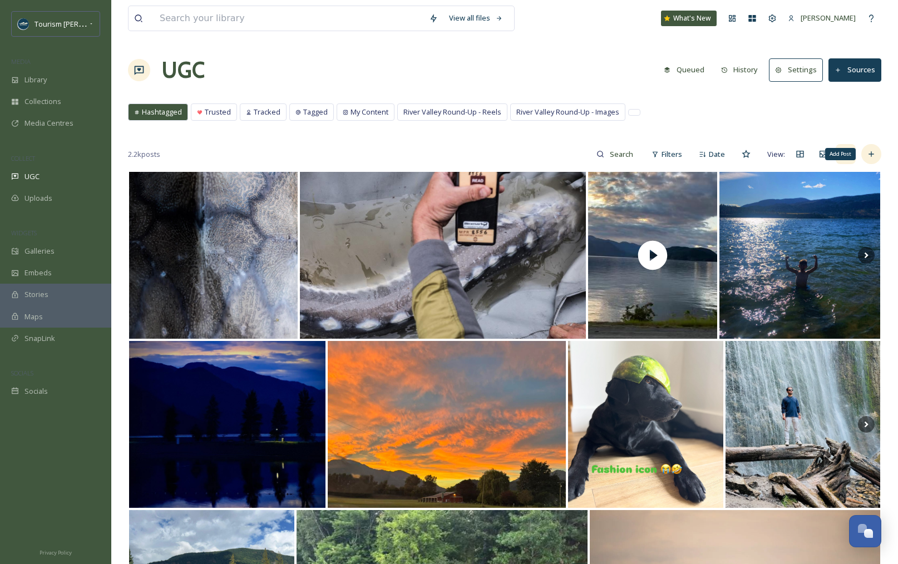
click at [868, 150] on icon at bounding box center [871, 154] width 9 height 9
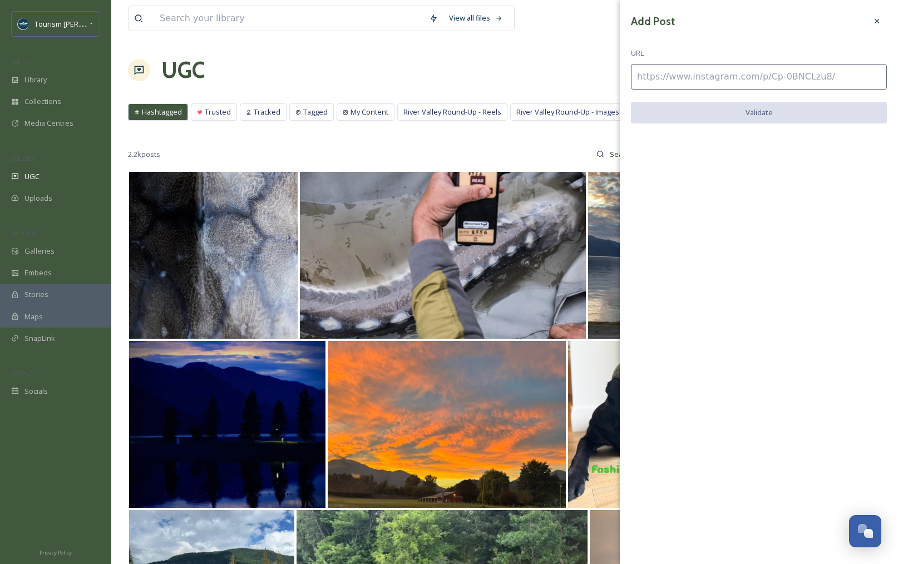
click at [665, 78] on input at bounding box center [759, 77] width 256 height 26
paste input "[URL][DOMAIN_NAME]"
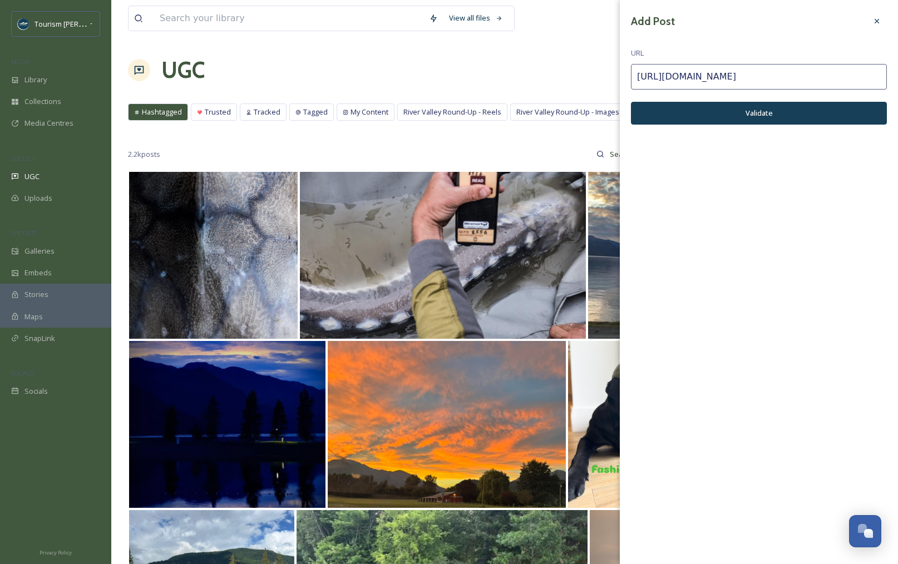
type input "[URL][DOMAIN_NAME]"
drag, startPoint x: 732, startPoint y: 109, endPoint x: 722, endPoint y: 111, distance: 10.7
click at [732, 109] on button "Validate" at bounding box center [759, 113] width 256 height 23
click at [756, 111] on button "Add Post" at bounding box center [759, 113] width 256 height 23
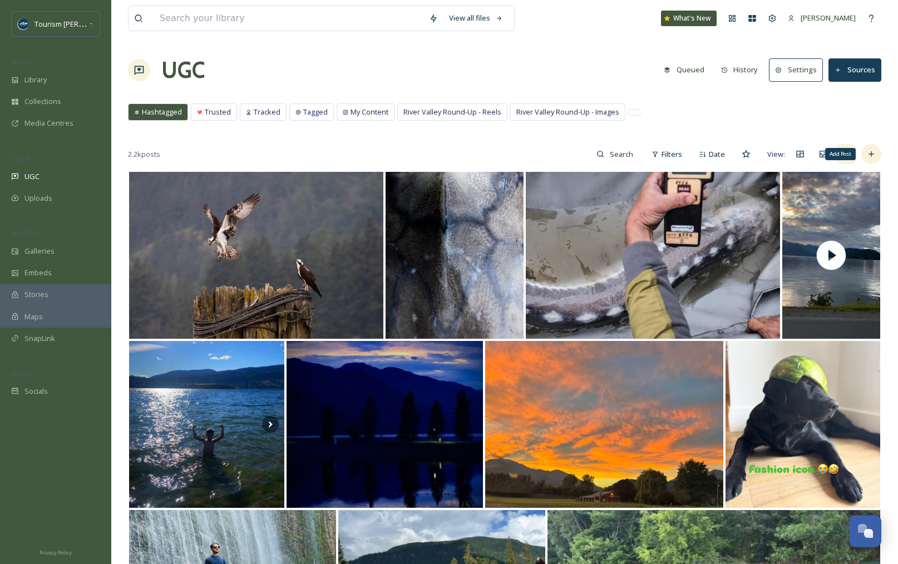
click at [877, 154] on div "Add Post" at bounding box center [872, 154] width 20 height 20
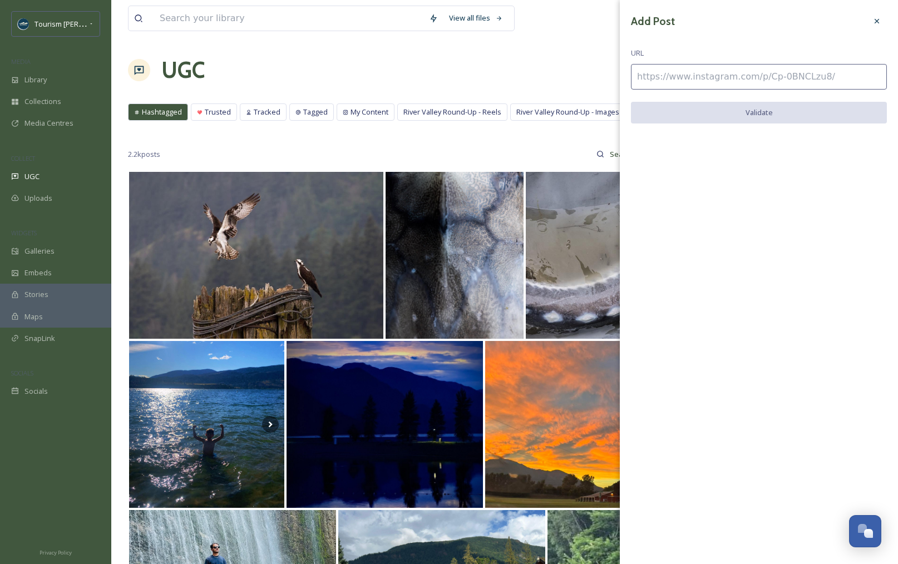
click at [710, 77] on input at bounding box center [759, 77] width 256 height 26
paste input "[URL][DOMAIN_NAME]"
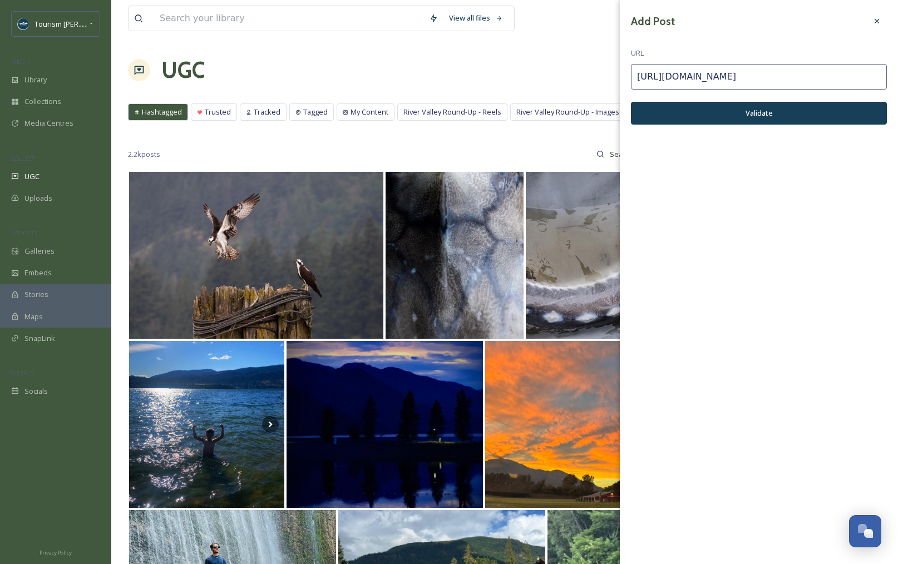
type input "[URL][DOMAIN_NAME]"
click at [797, 118] on button "Validate" at bounding box center [759, 113] width 256 height 23
click at [780, 111] on button "Add Post" at bounding box center [759, 113] width 256 height 23
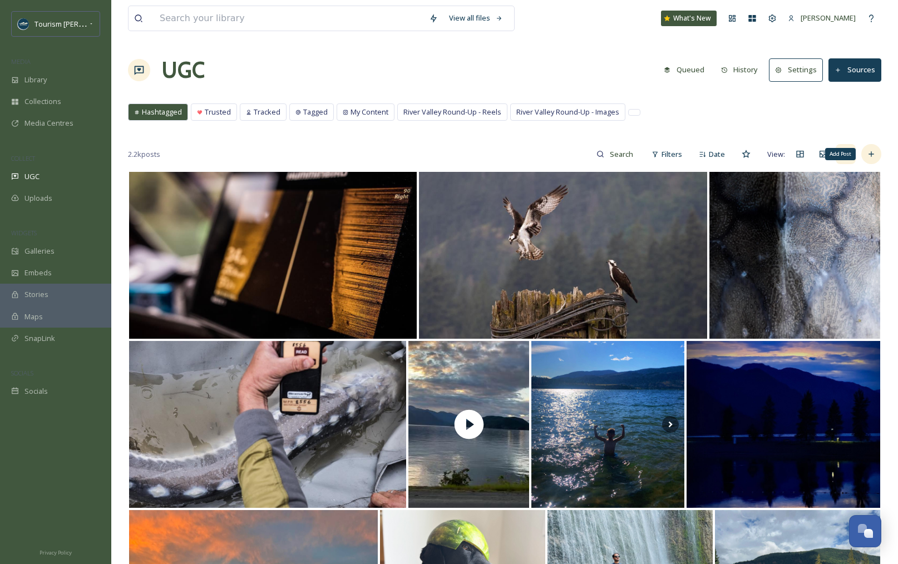
click at [878, 149] on div "Add Post" at bounding box center [872, 154] width 20 height 20
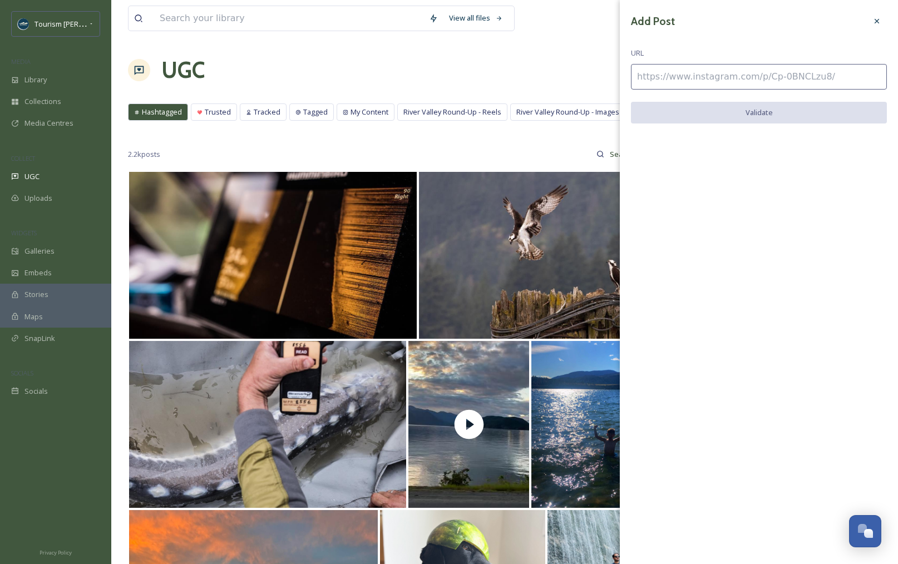
click at [671, 75] on input at bounding box center [759, 77] width 256 height 26
paste input "[URL][DOMAIN_NAME]"
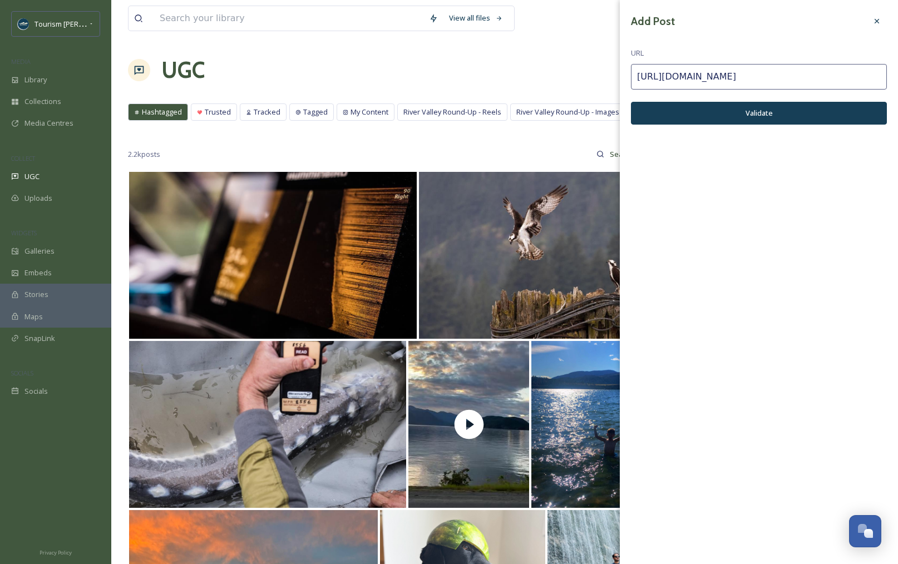
type input "[URL][DOMAIN_NAME]"
click at [771, 118] on button "Validate" at bounding box center [759, 113] width 256 height 23
click at [766, 111] on button "Add Post" at bounding box center [759, 113] width 256 height 23
